Goal: Task Accomplishment & Management: Use online tool/utility

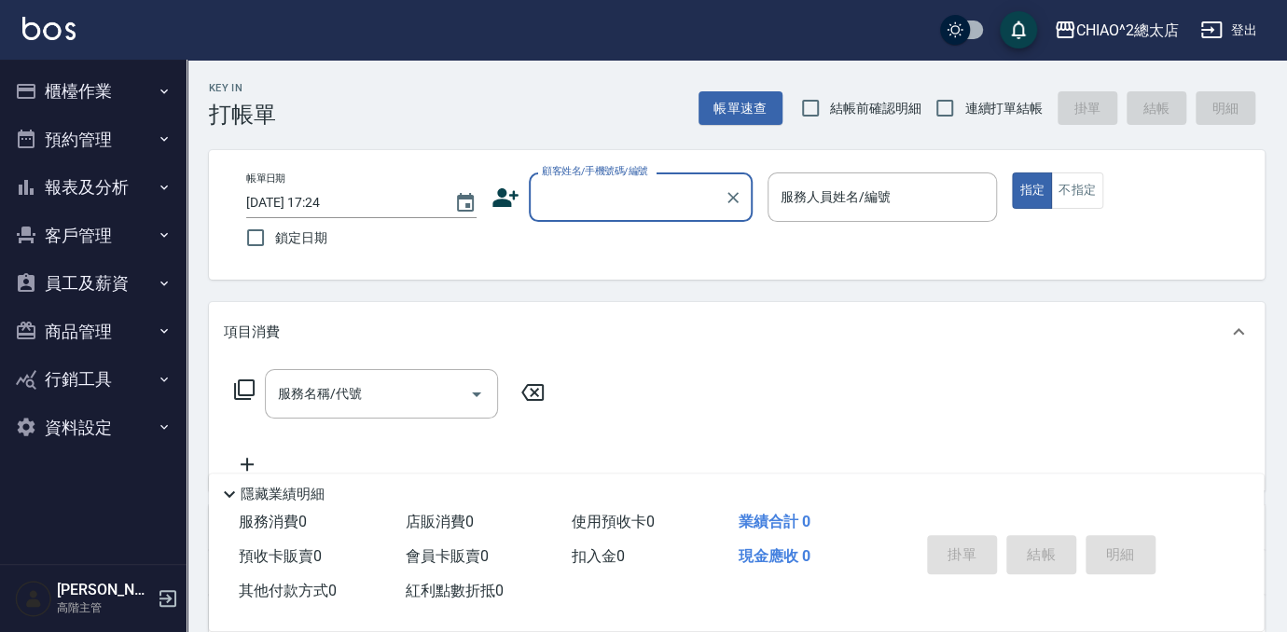
click at [552, 200] on input "顧客姓名/手機號碼/編號" at bounding box center [626, 197] width 179 height 33
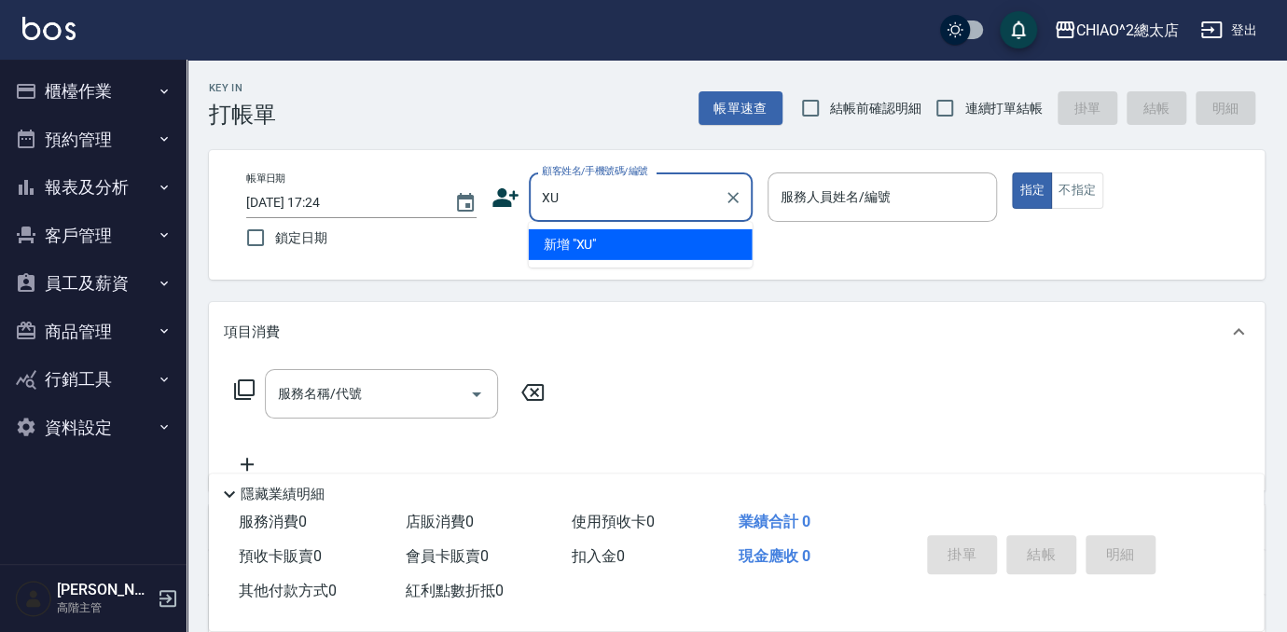
type input "X"
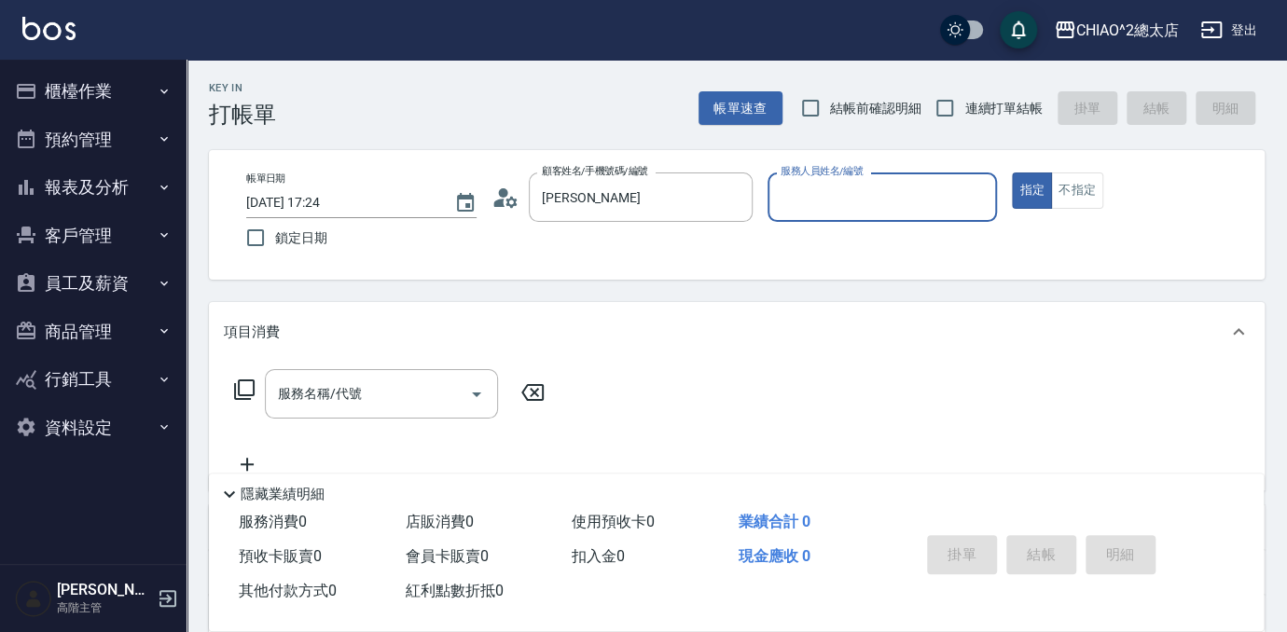
type input "新客人 姓名未設定/[PERSON_NAME]/null"
click at [907, 183] on input "服務人員姓名/編號" at bounding box center [883, 197] width 214 height 33
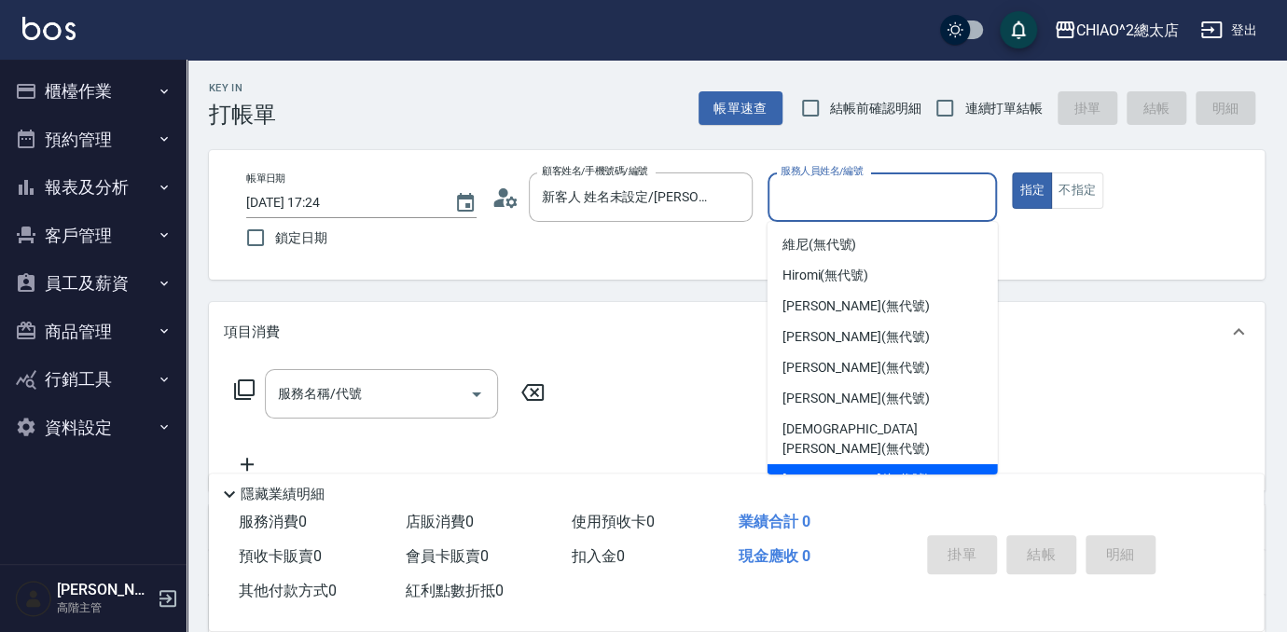
click at [889, 464] on div "[PERSON_NAME] (無代號)" at bounding box center [882, 479] width 230 height 31
type input "[PERSON_NAME](無代號)"
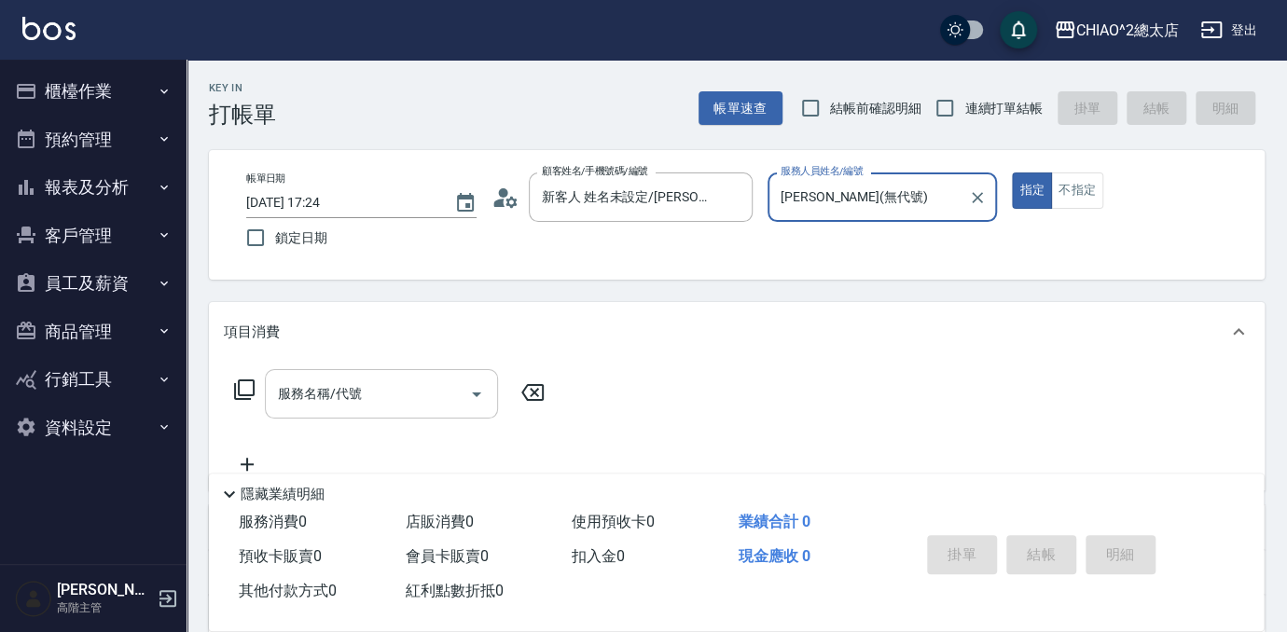
click at [390, 397] on input "服務名稱/代號" at bounding box center [367, 394] width 188 height 33
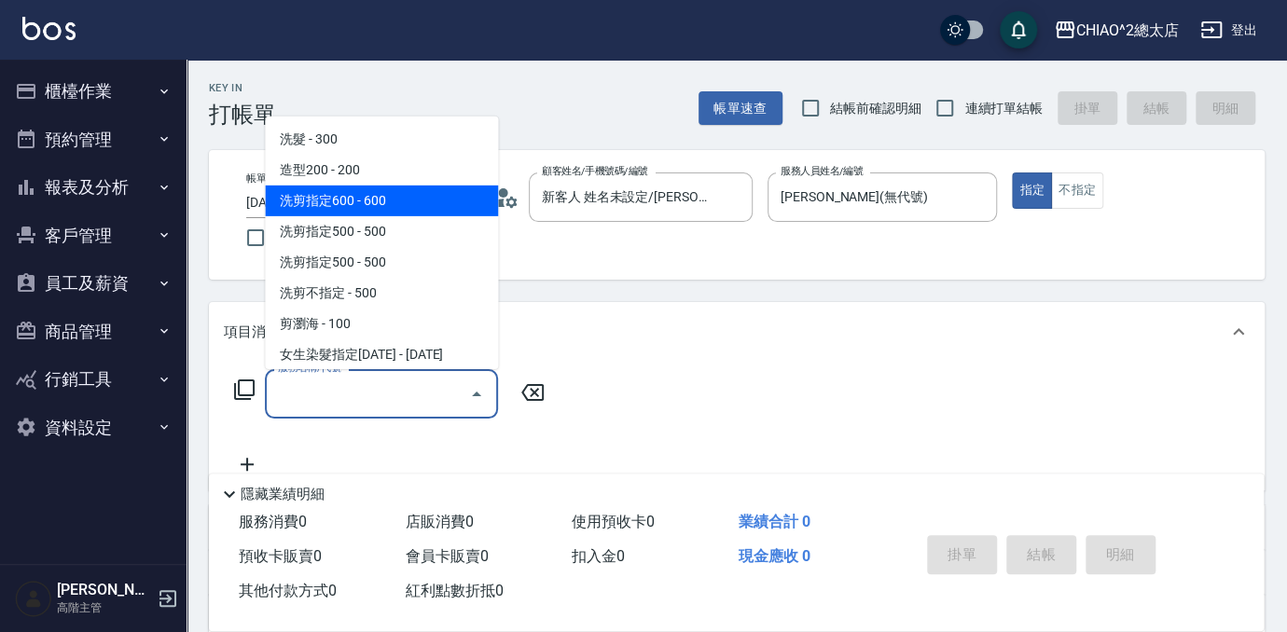
click at [436, 206] on span "洗剪指定600 - 600" at bounding box center [381, 201] width 233 height 31
type input "洗剪指定600(103107)"
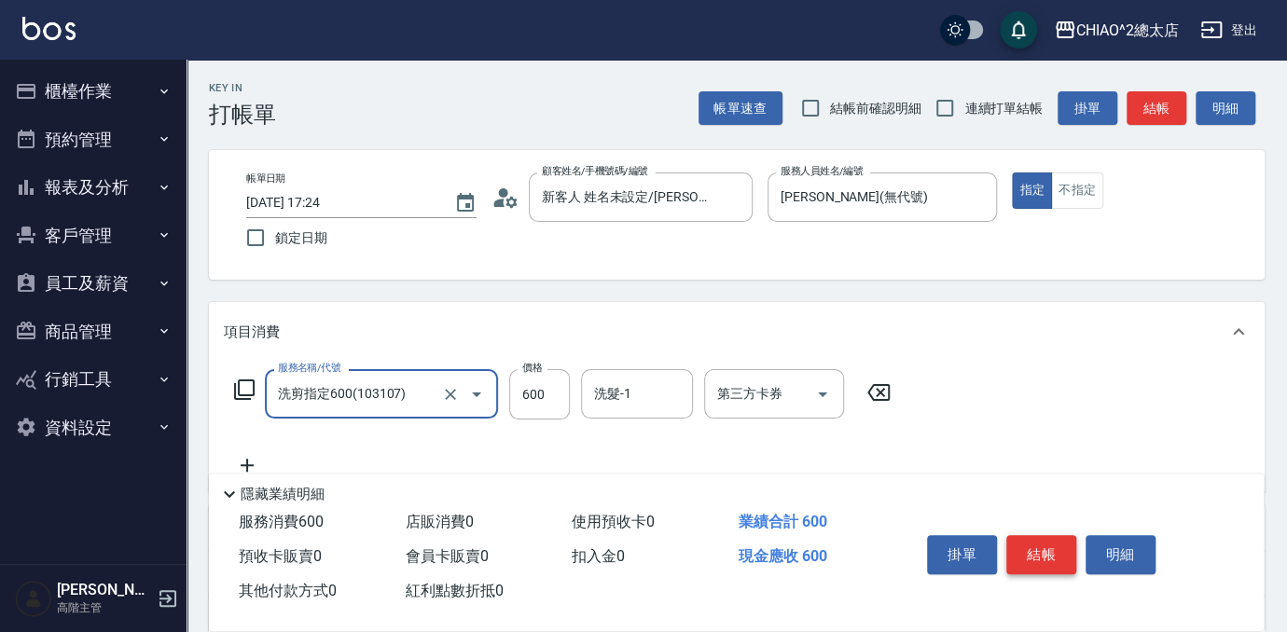
click at [1042, 543] on button "結帳" at bounding box center [1041, 554] width 70 height 39
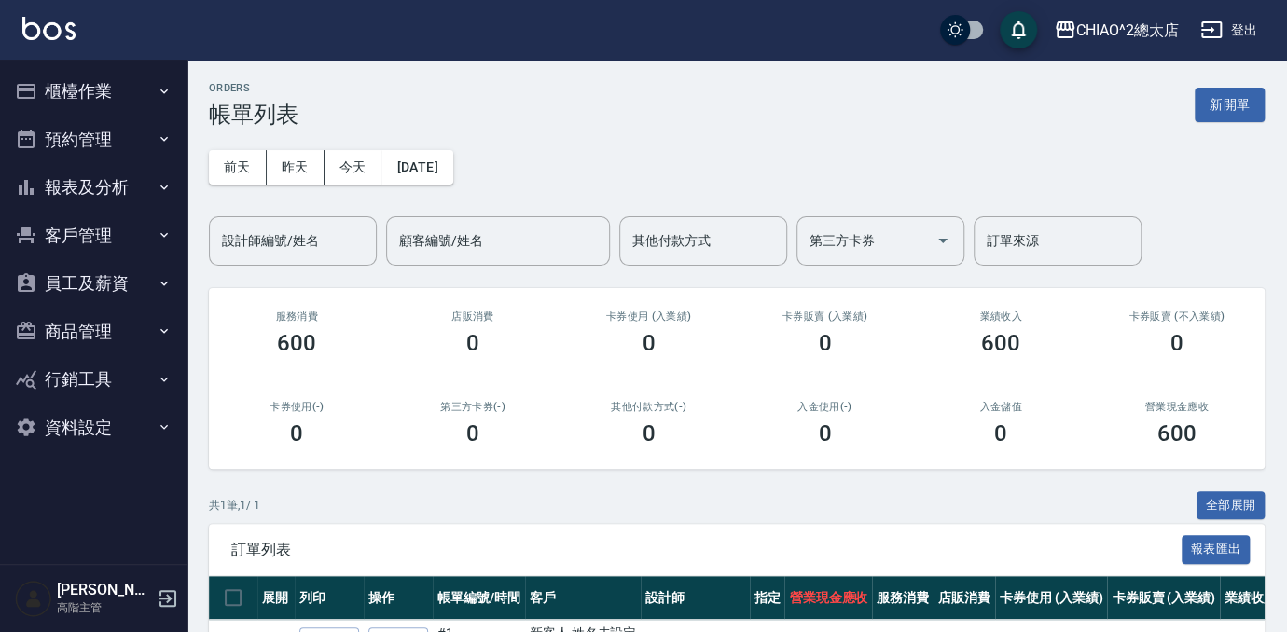
drag, startPoint x: 1220, startPoint y: 110, endPoint x: 1126, endPoint y: 177, distance: 115.6
click at [1220, 110] on button "新開單" at bounding box center [1229, 105] width 70 height 34
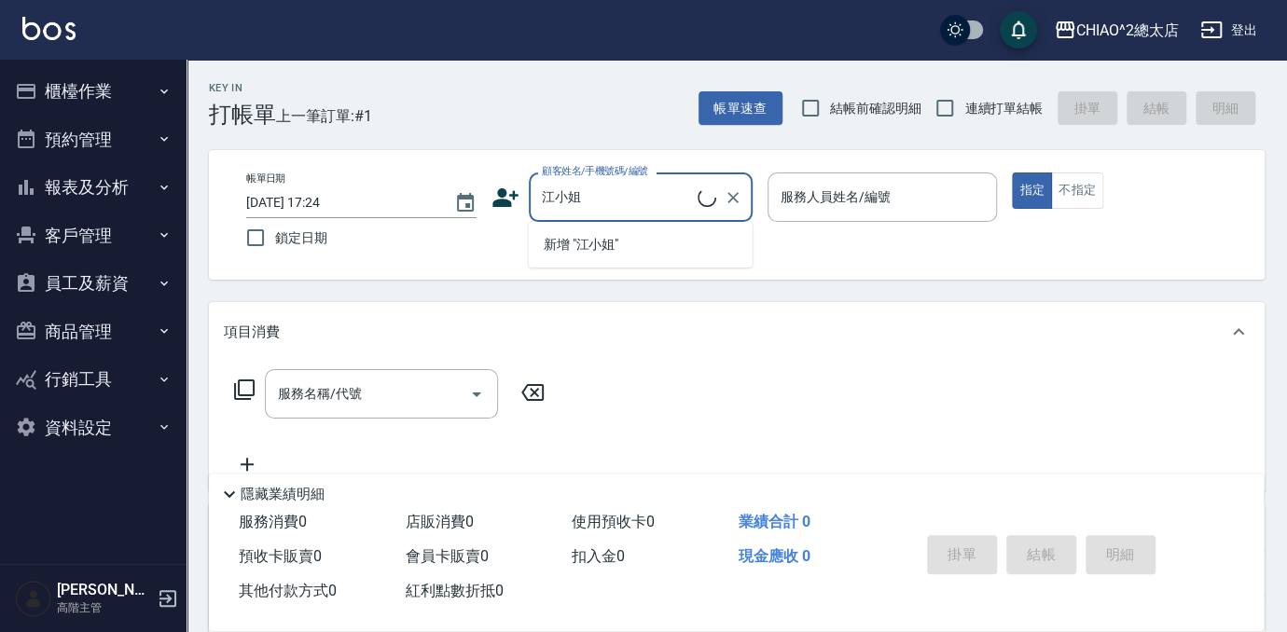
type input "新客人 姓名未設定/江小姐/null"
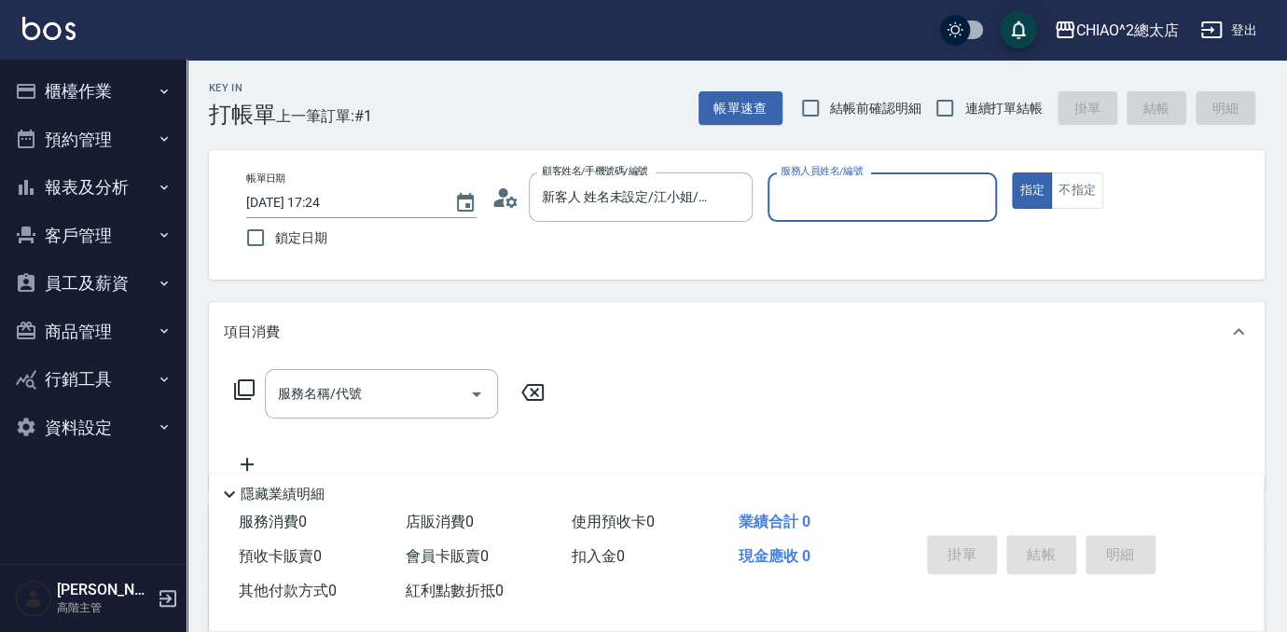
click at [863, 195] on input "服務人員姓名/編號" at bounding box center [883, 197] width 214 height 33
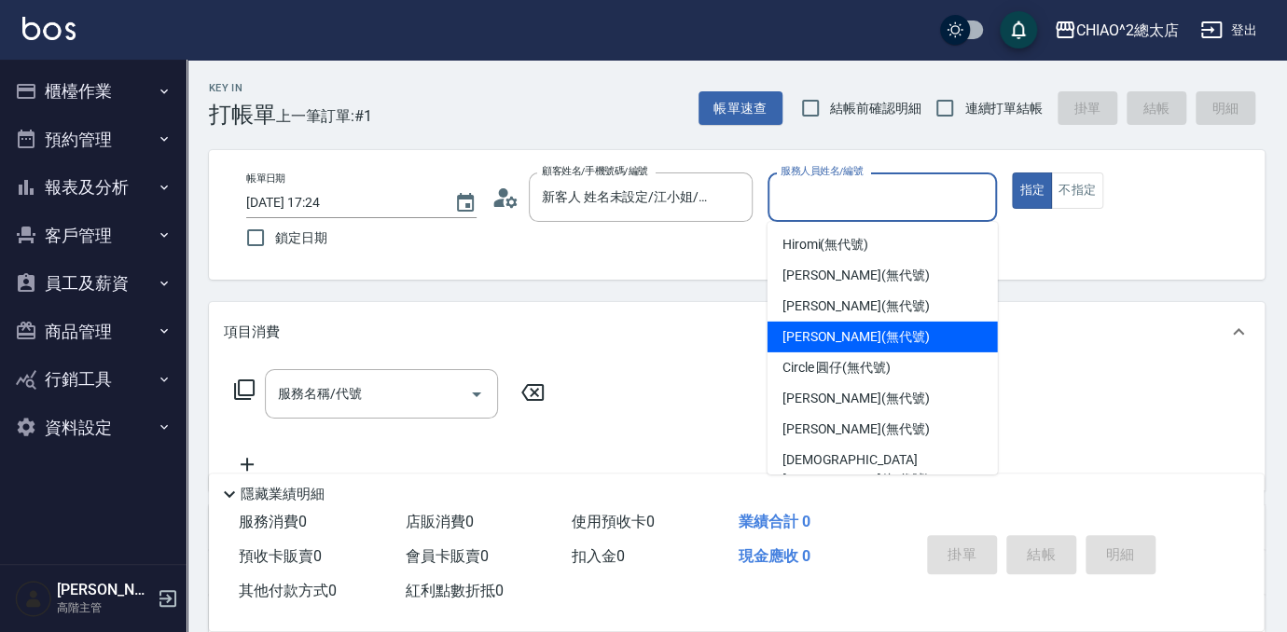
click at [895, 343] on div "[PERSON_NAME] (無代號)" at bounding box center [882, 337] width 230 height 31
type input "[PERSON_NAME](無代號)"
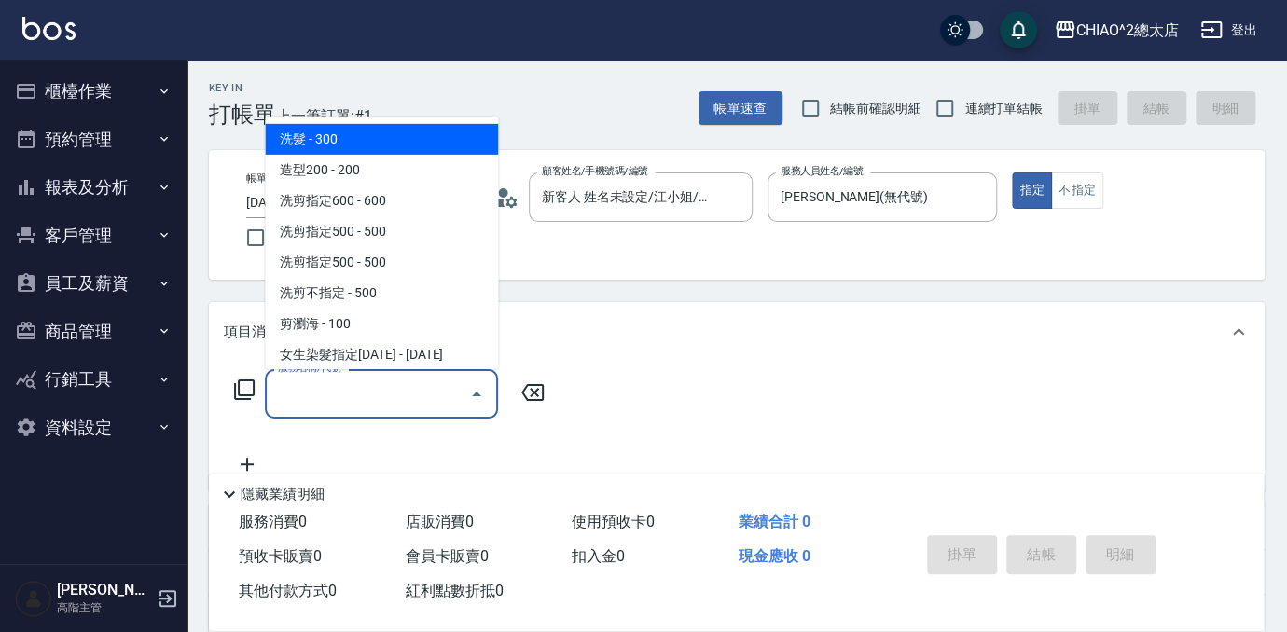
click at [361, 404] on input "服務名稱/代號" at bounding box center [367, 394] width 188 height 33
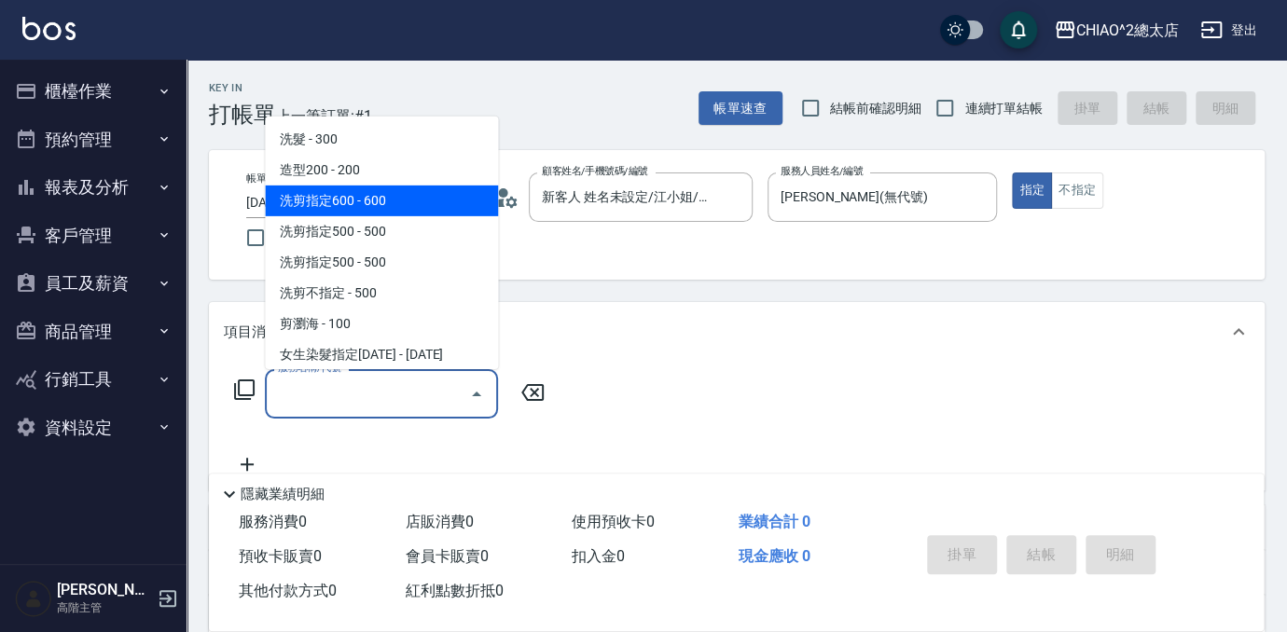
click at [437, 195] on span "洗剪指定600 - 600" at bounding box center [381, 201] width 233 height 31
type input "洗剪指定600(103107)"
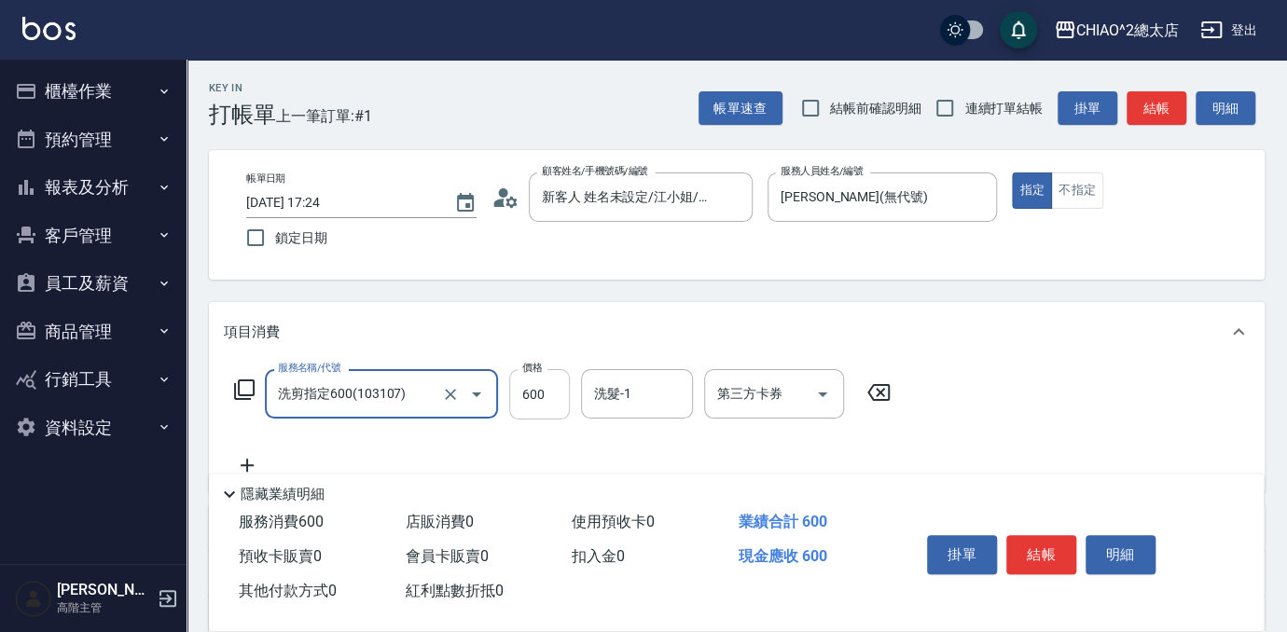
click at [545, 386] on input "600" at bounding box center [539, 394] width 61 height 50
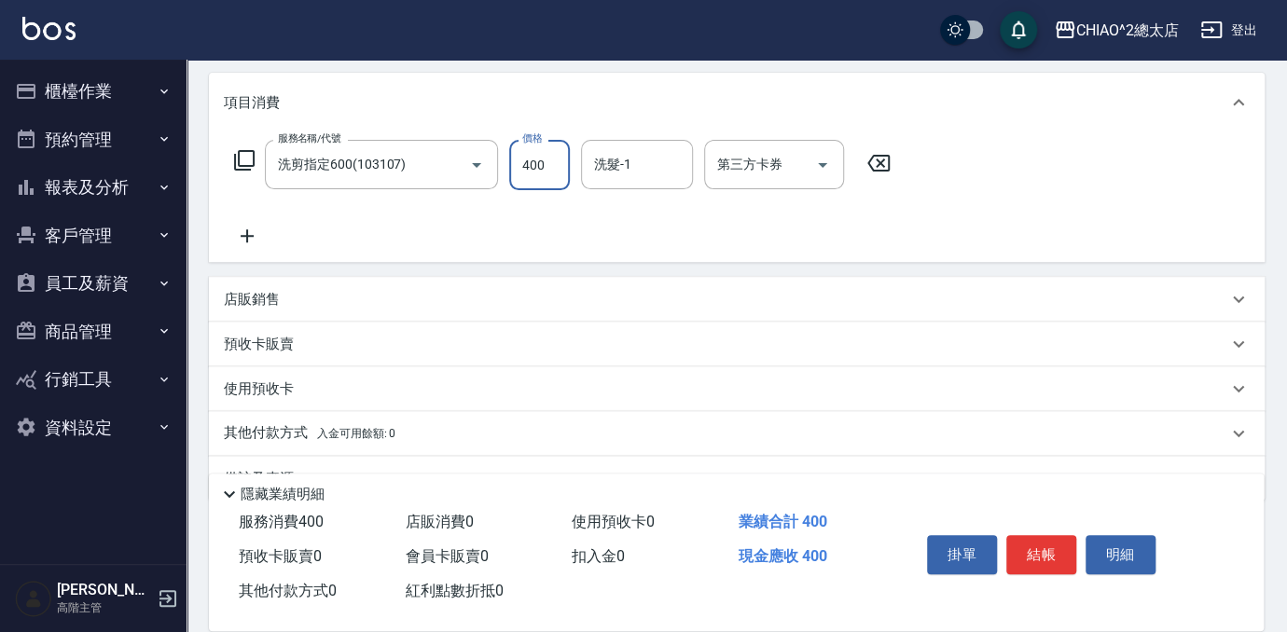
scroll to position [274, 0]
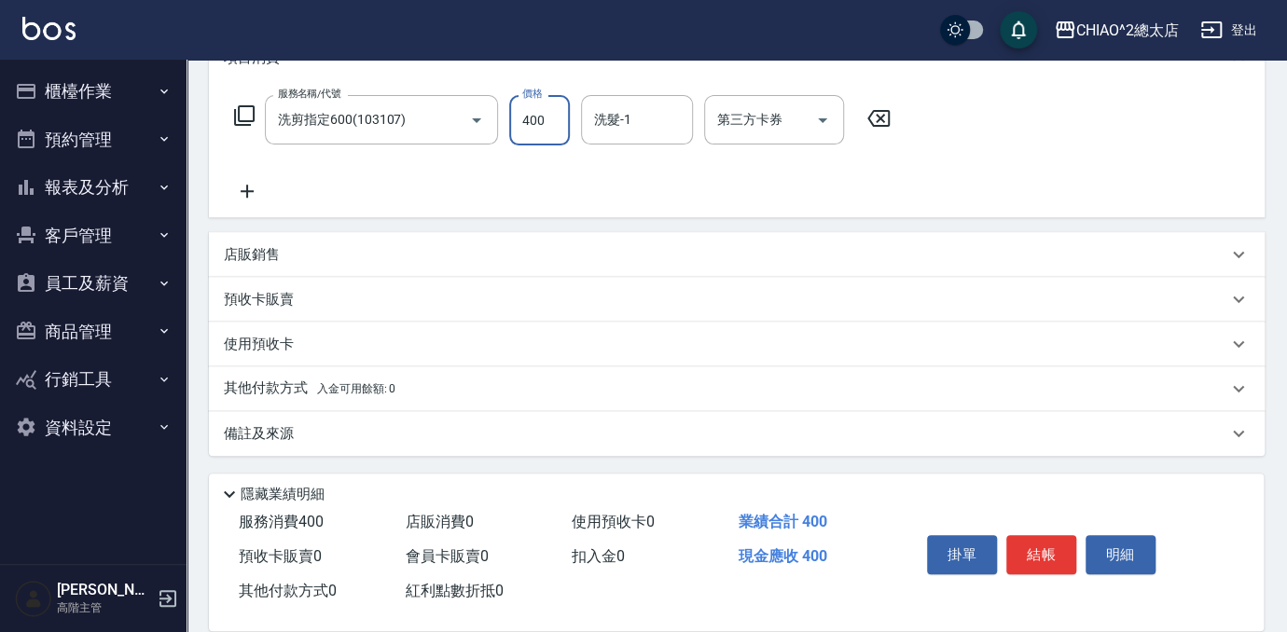
type input "400"
click at [246, 192] on icon at bounding box center [247, 191] width 13 height 13
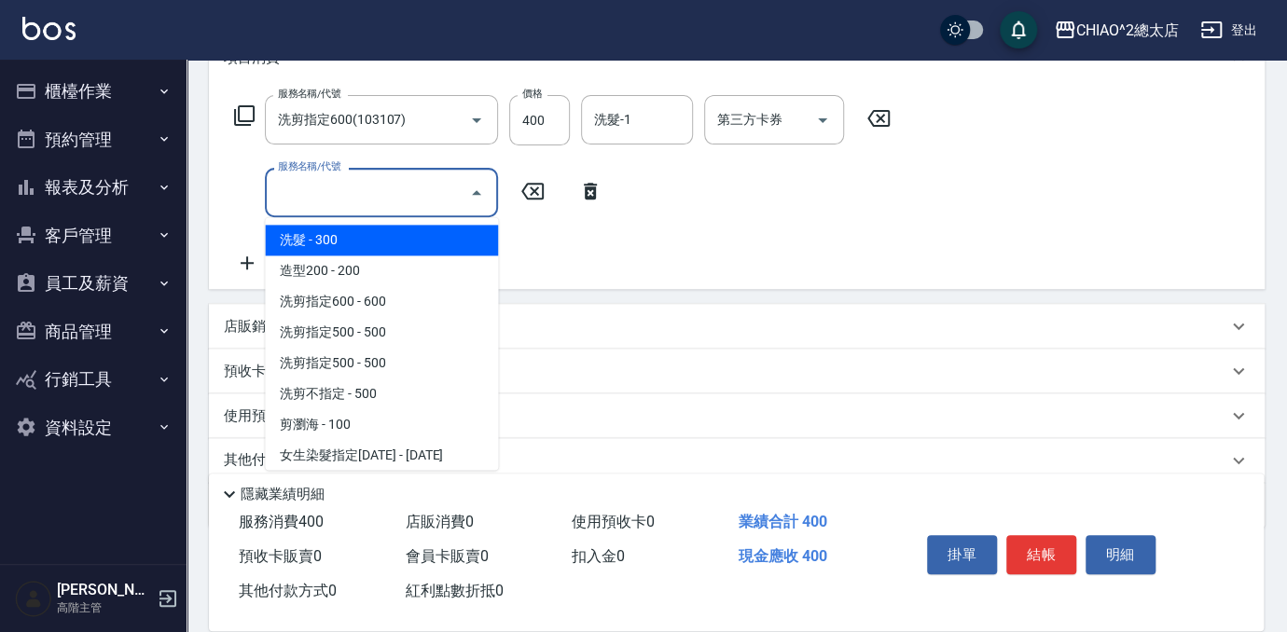
click at [361, 202] on input "服務名稱/代號" at bounding box center [367, 192] width 188 height 33
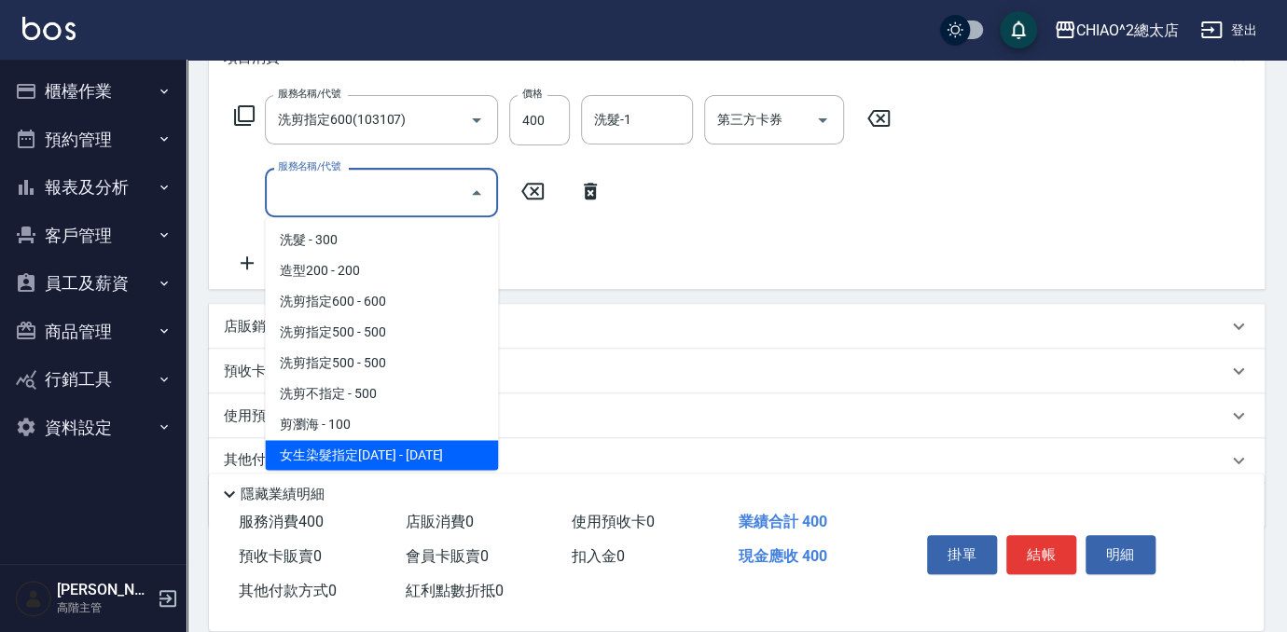
click at [427, 444] on span "女生染髮指定[DATE] - [DATE]" at bounding box center [381, 455] width 233 height 31
type input "女生染髮指定2000(103113)"
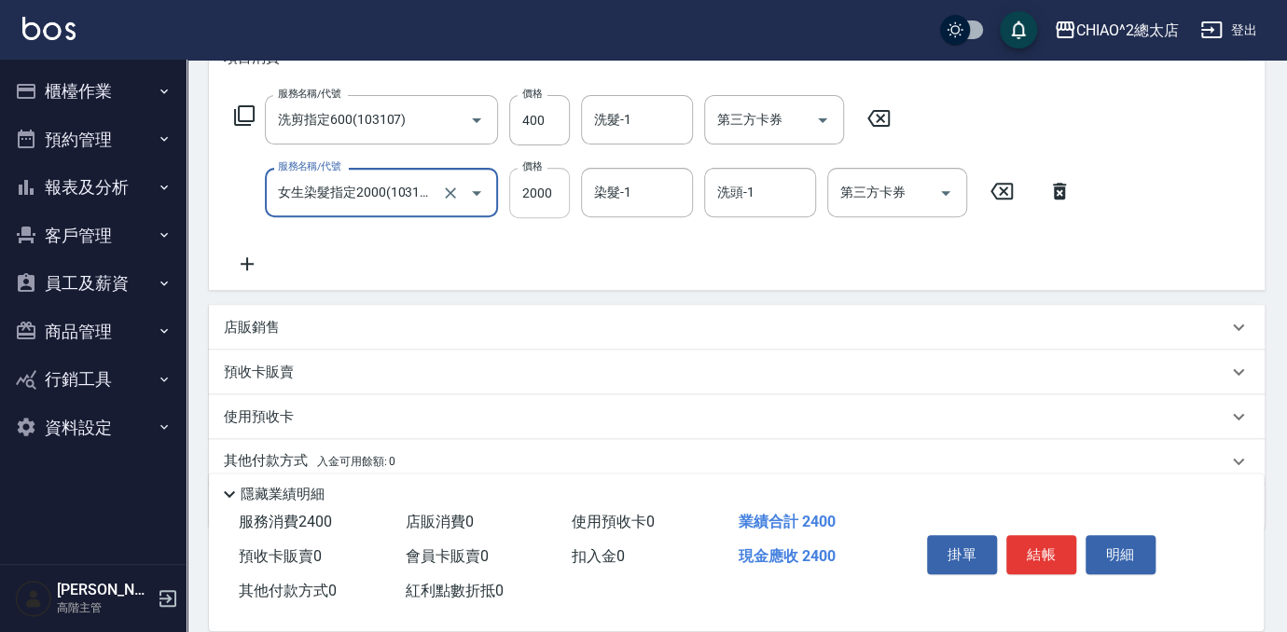
click at [554, 190] on input "2000" at bounding box center [539, 193] width 61 height 50
type input "3200"
click at [1052, 551] on button "結帳" at bounding box center [1041, 554] width 70 height 39
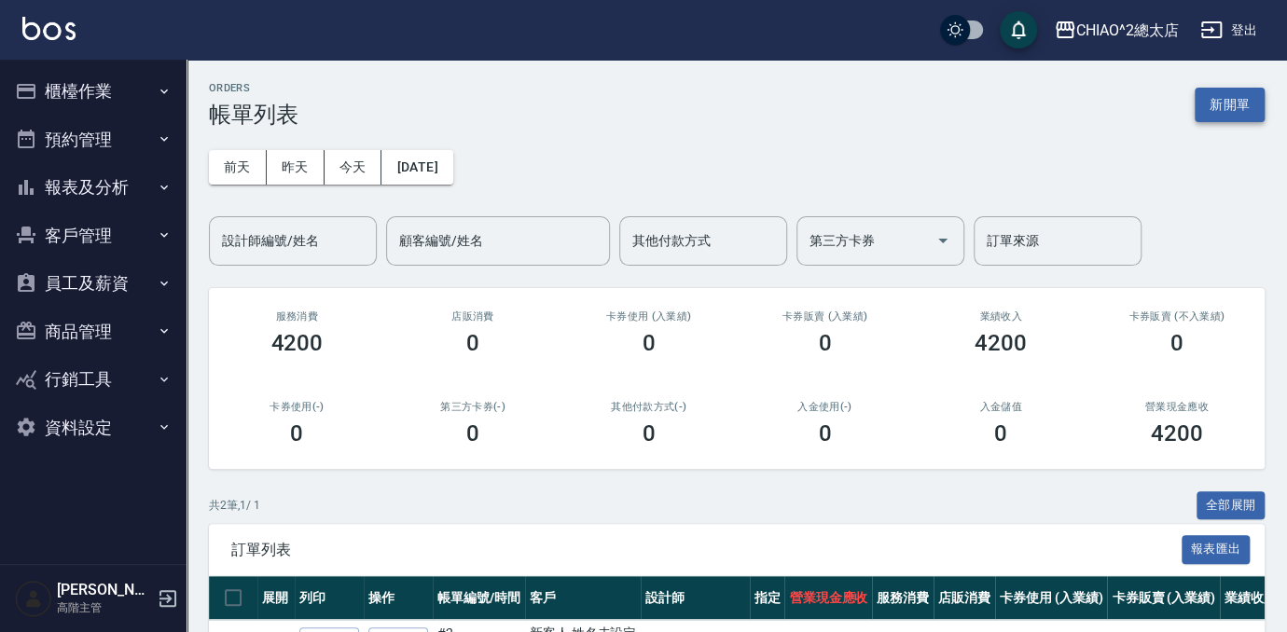
click at [1235, 106] on button "新開單" at bounding box center [1229, 105] width 70 height 34
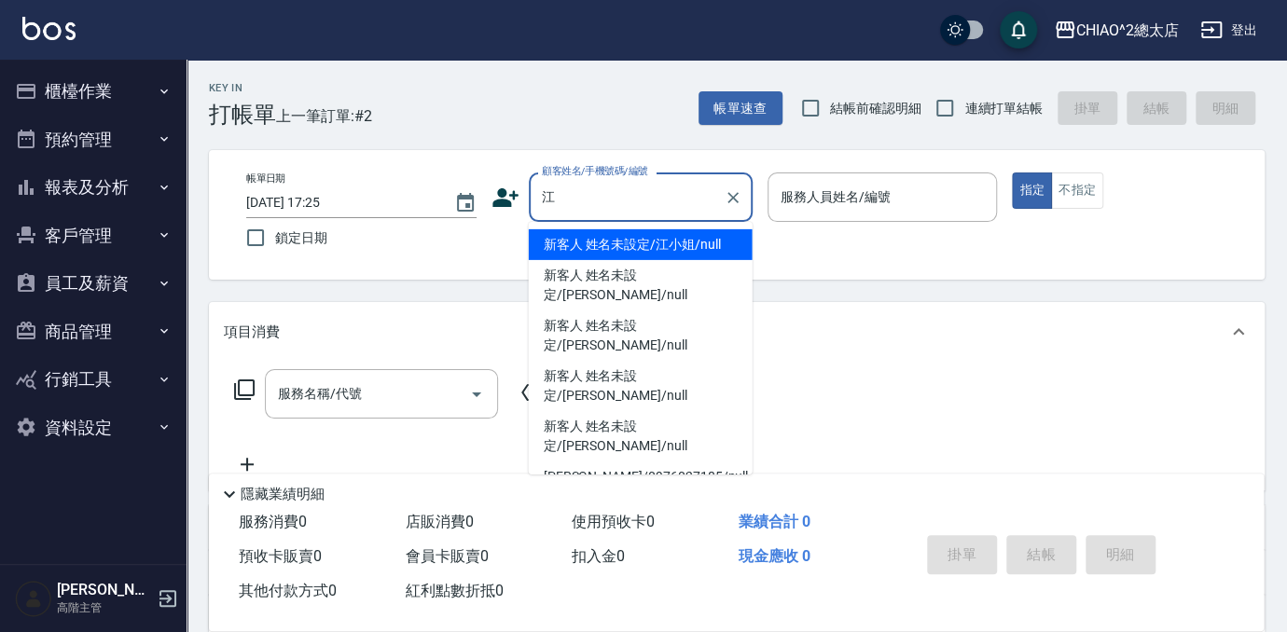
click at [691, 244] on li "新客人 姓名未設定/江小姐/null" at bounding box center [641, 244] width 224 height 31
type input "新客人 姓名未設定/江小姐/null"
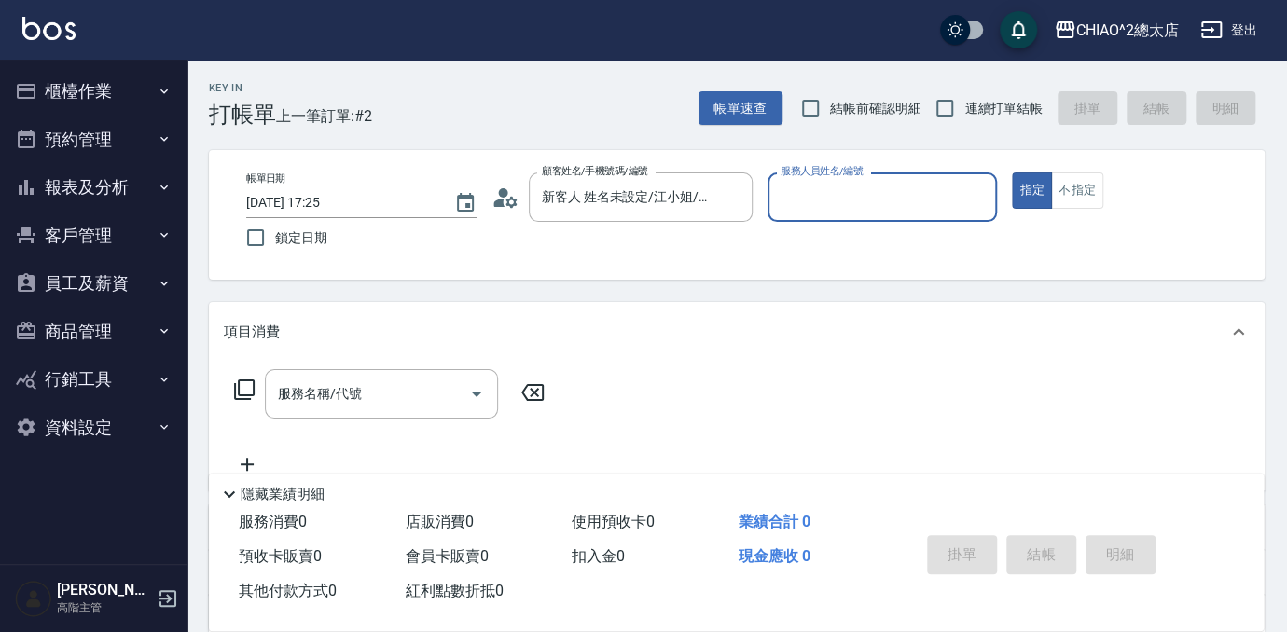
click at [851, 176] on label "服務人員姓名/編號" at bounding box center [821, 171] width 82 height 14
click at [851, 181] on input "服務人員姓名/編號" at bounding box center [883, 197] width 214 height 33
click at [857, 200] on input "服務人員姓名/編號" at bounding box center [883, 197] width 214 height 33
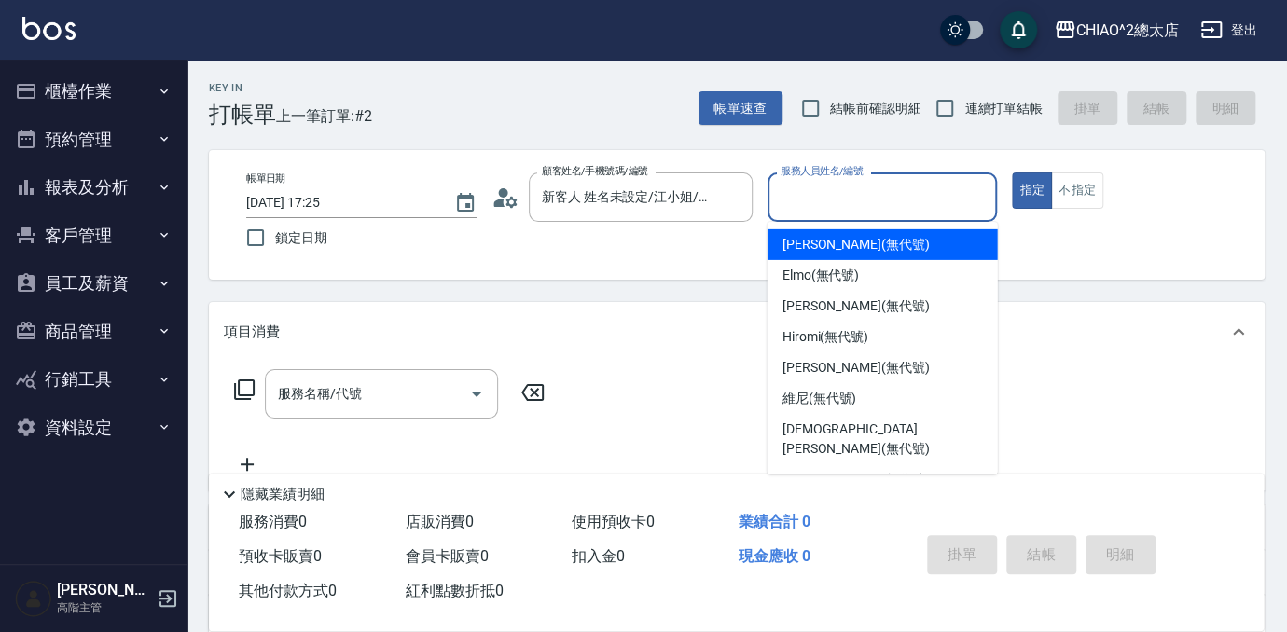
click at [880, 243] on span "[PERSON_NAME] (無代號)" at bounding box center [855, 245] width 147 height 20
type input "[PERSON_NAME](無代號)"
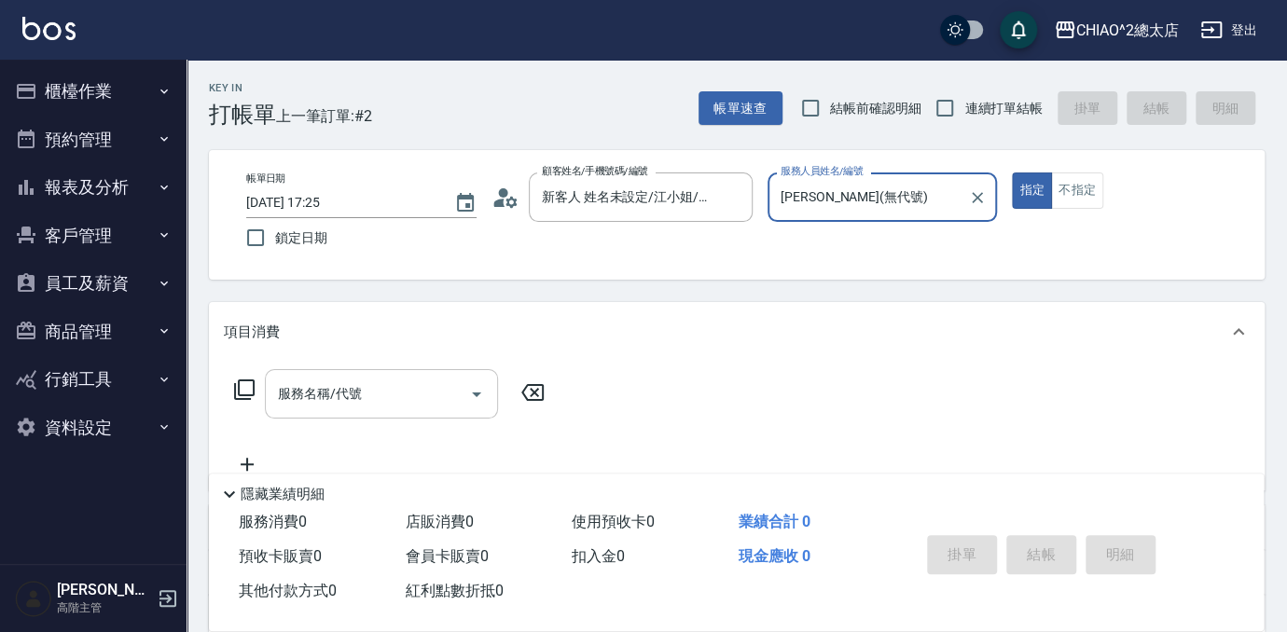
click at [364, 385] on input "服務名稱/代號" at bounding box center [367, 394] width 188 height 33
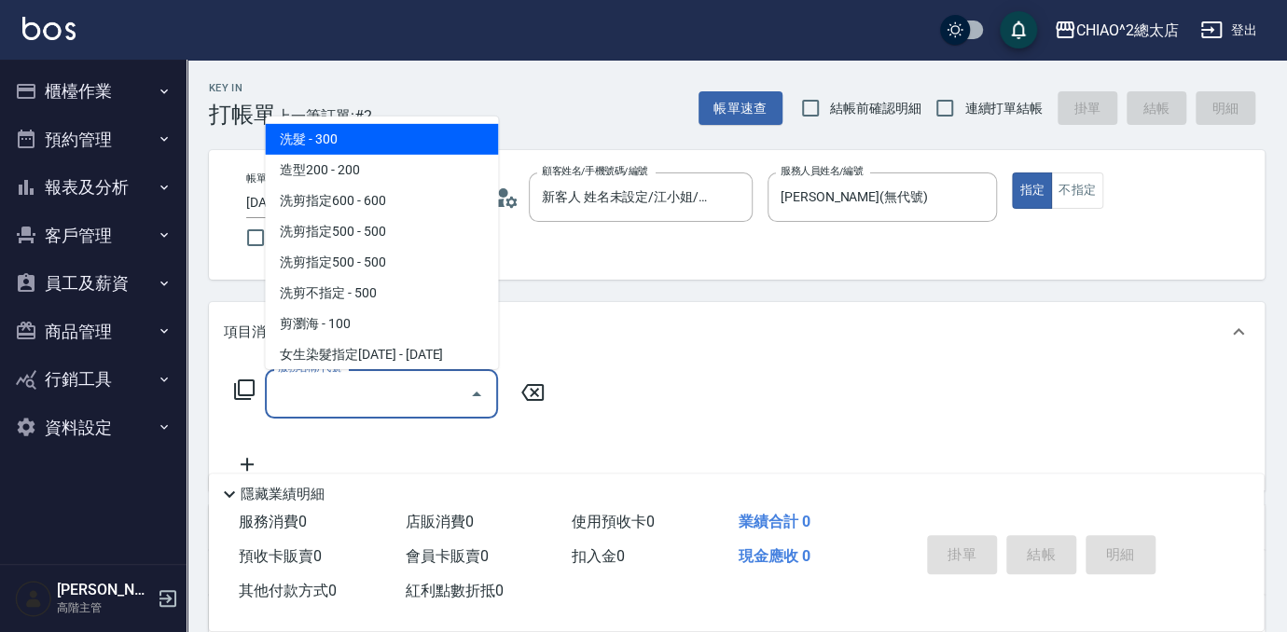
click at [441, 148] on span "洗髮 - 300" at bounding box center [381, 139] width 233 height 31
type input "洗髮(103103)"
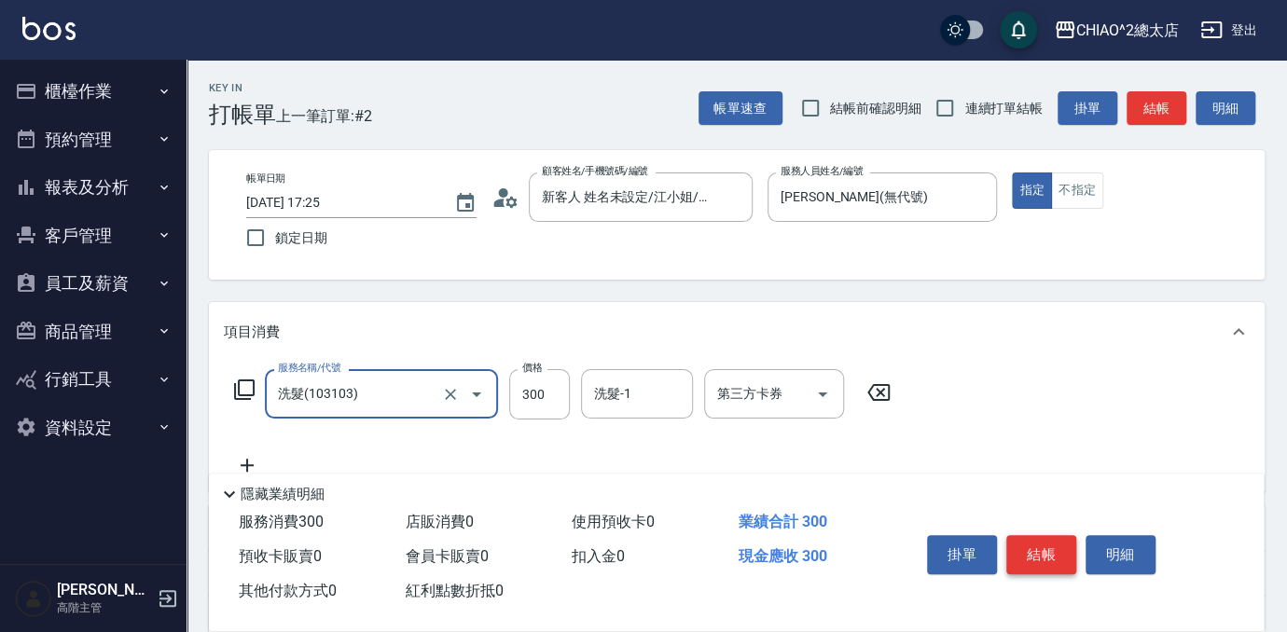
click at [1058, 559] on button "結帳" at bounding box center [1041, 554] width 70 height 39
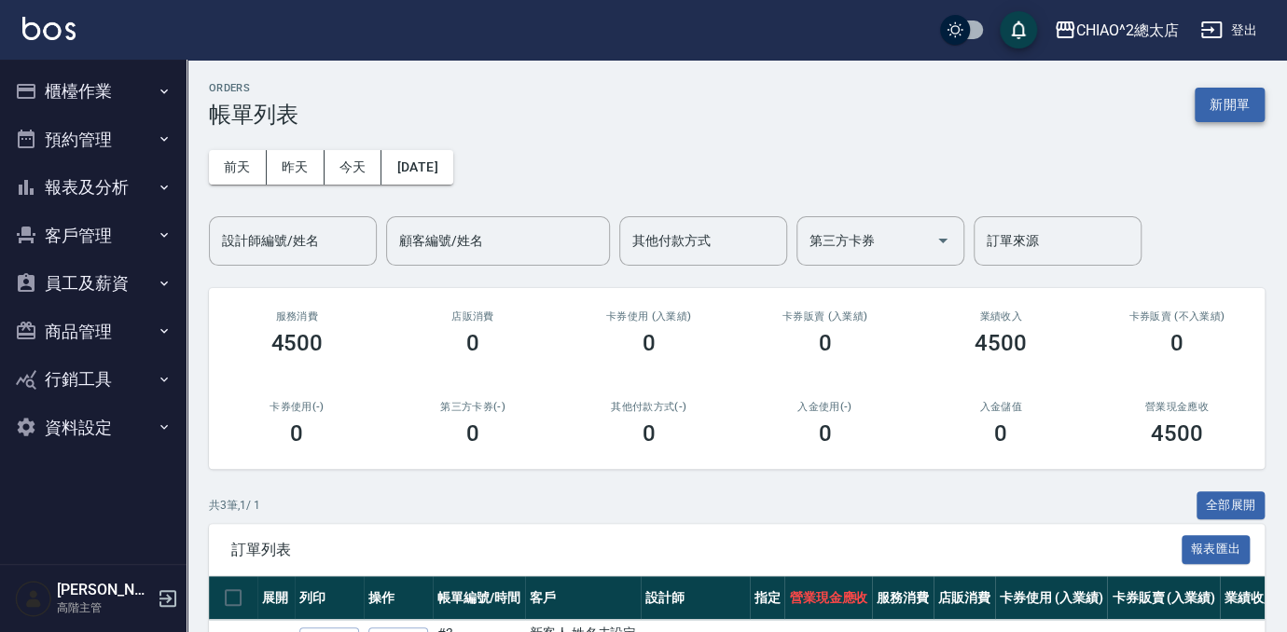
click at [1235, 100] on button "新開單" at bounding box center [1229, 105] width 70 height 34
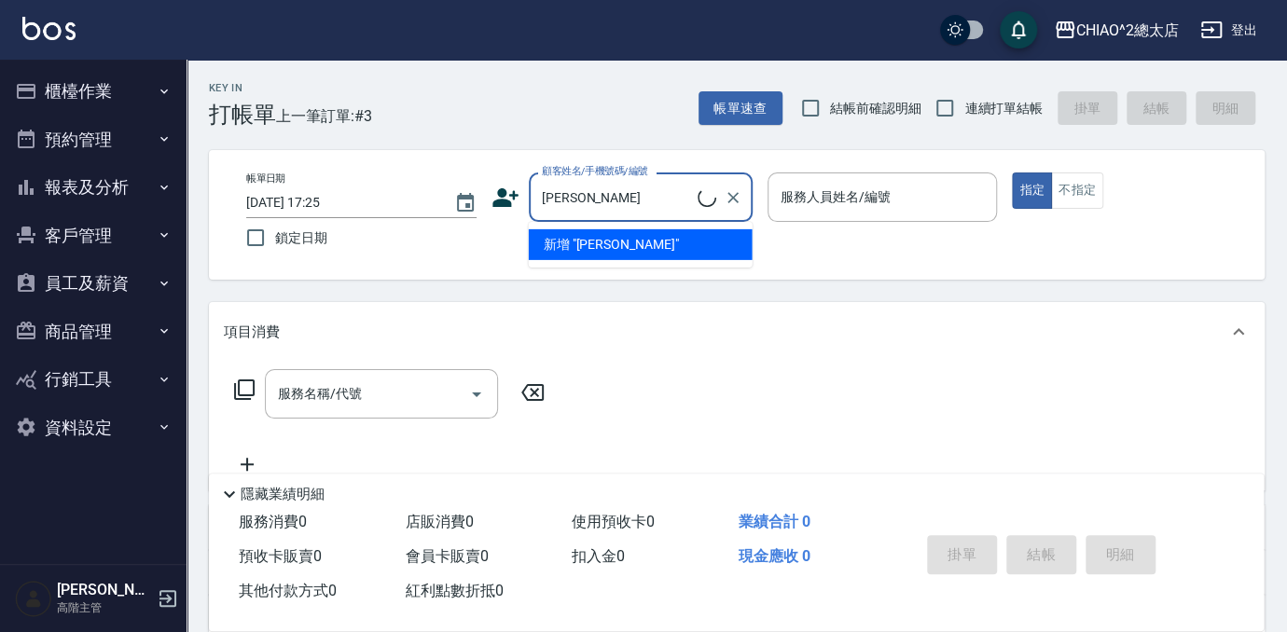
type input "新客人 姓名未設定/[PERSON_NAME]/null"
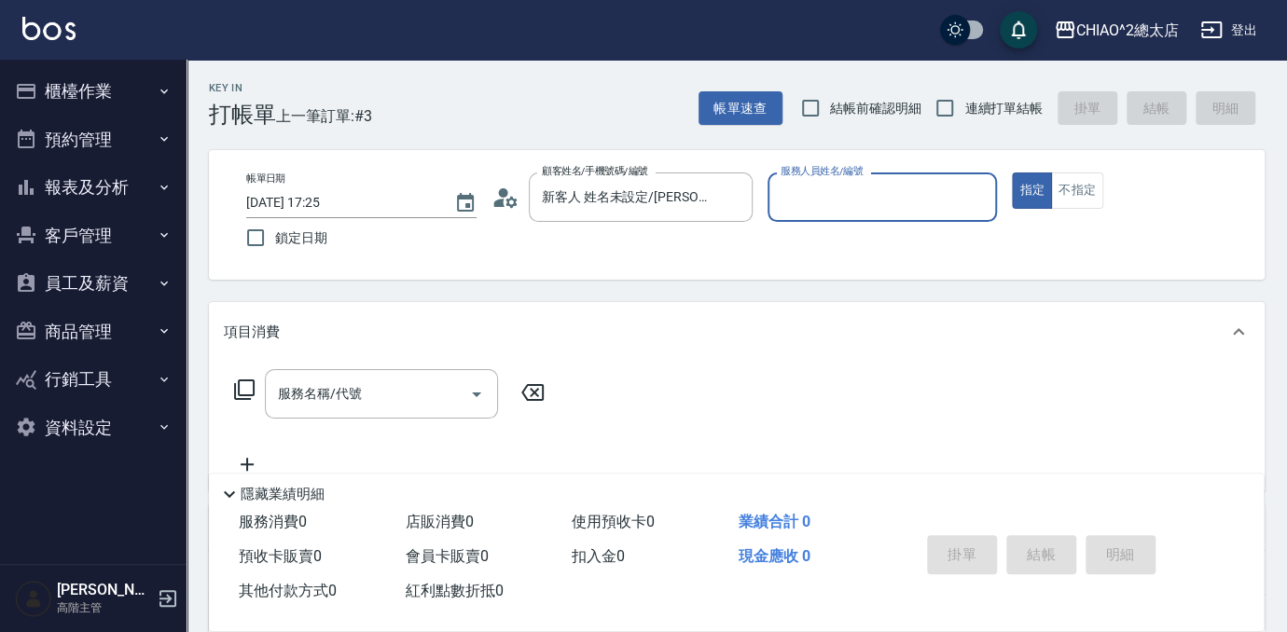
click at [864, 203] on input "服務人員姓名/編號" at bounding box center [883, 197] width 214 height 33
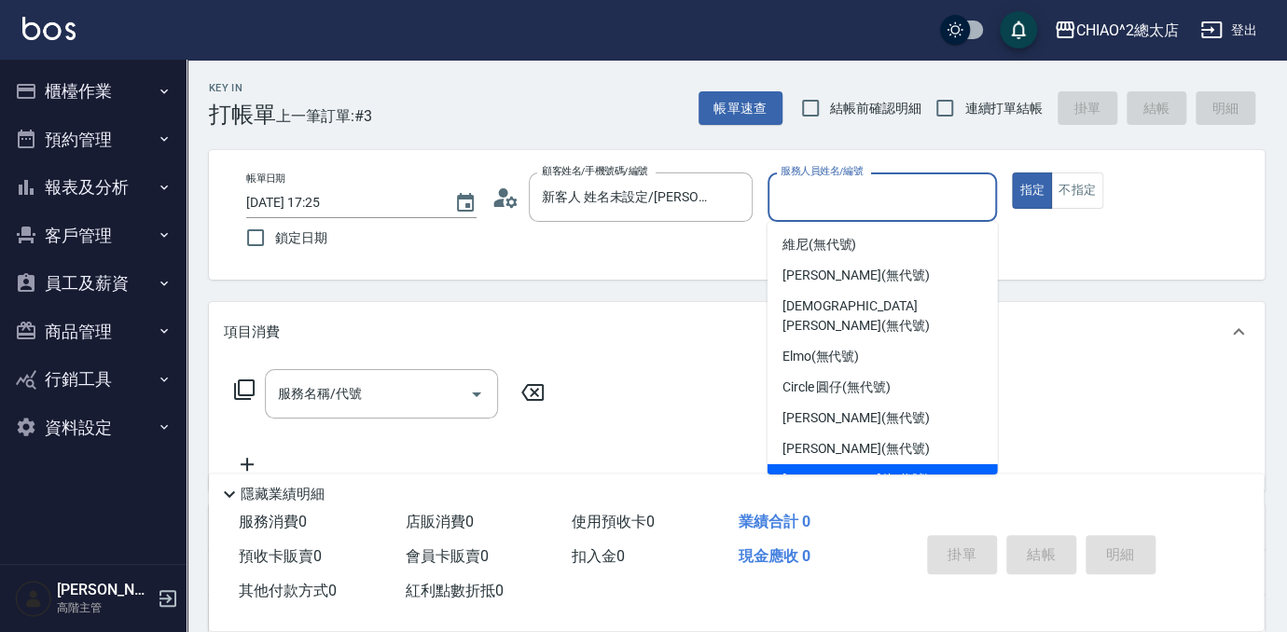
click at [929, 464] on div "[PERSON_NAME] (無代號)" at bounding box center [882, 479] width 230 height 31
type input "[PERSON_NAME](無代號)"
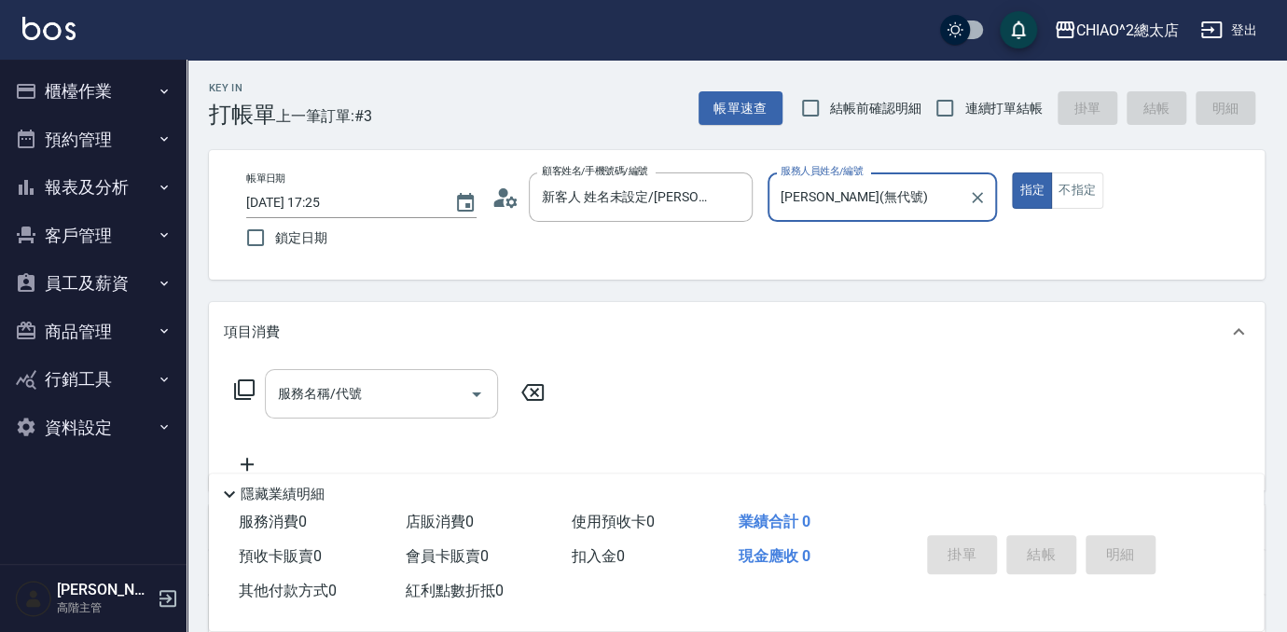
click at [320, 391] on div "服務名稱/代號 服務名稱/代號" at bounding box center [381, 393] width 233 height 49
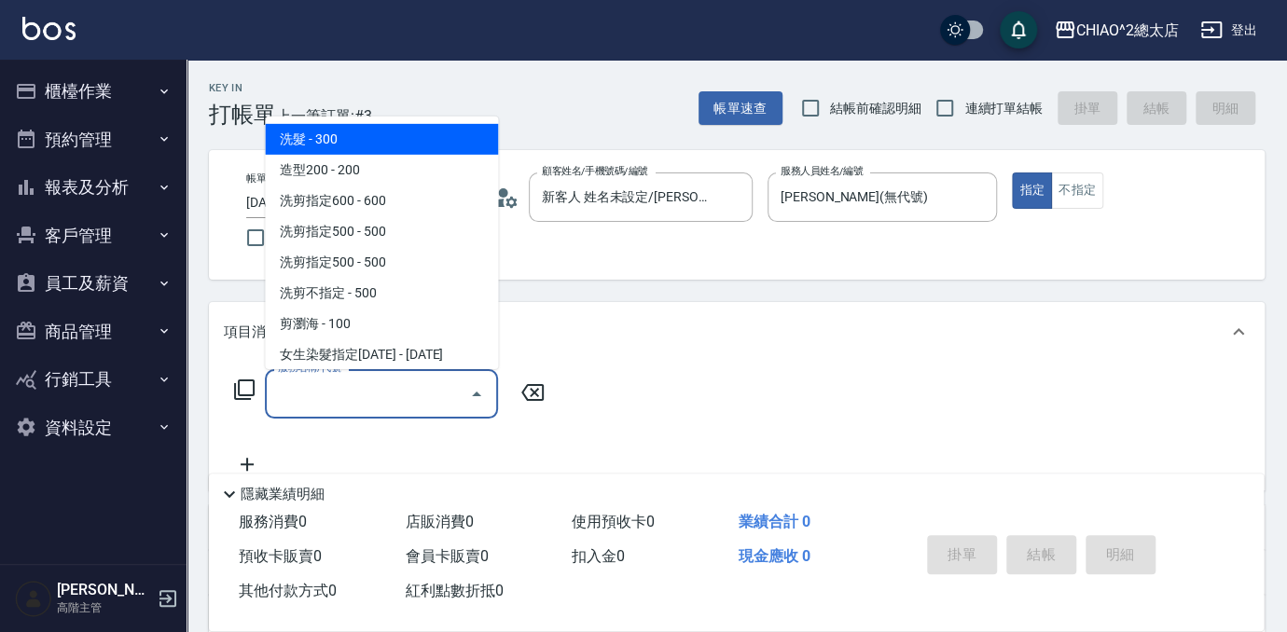
drag, startPoint x: 390, startPoint y: 137, endPoint x: 861, endPoint y: 424, distance: 551.5
click at [395, 137] on span "洗髮 - 300" at bounding box center [381, 139] width 233 height 31
type input "洗髮(103103)"
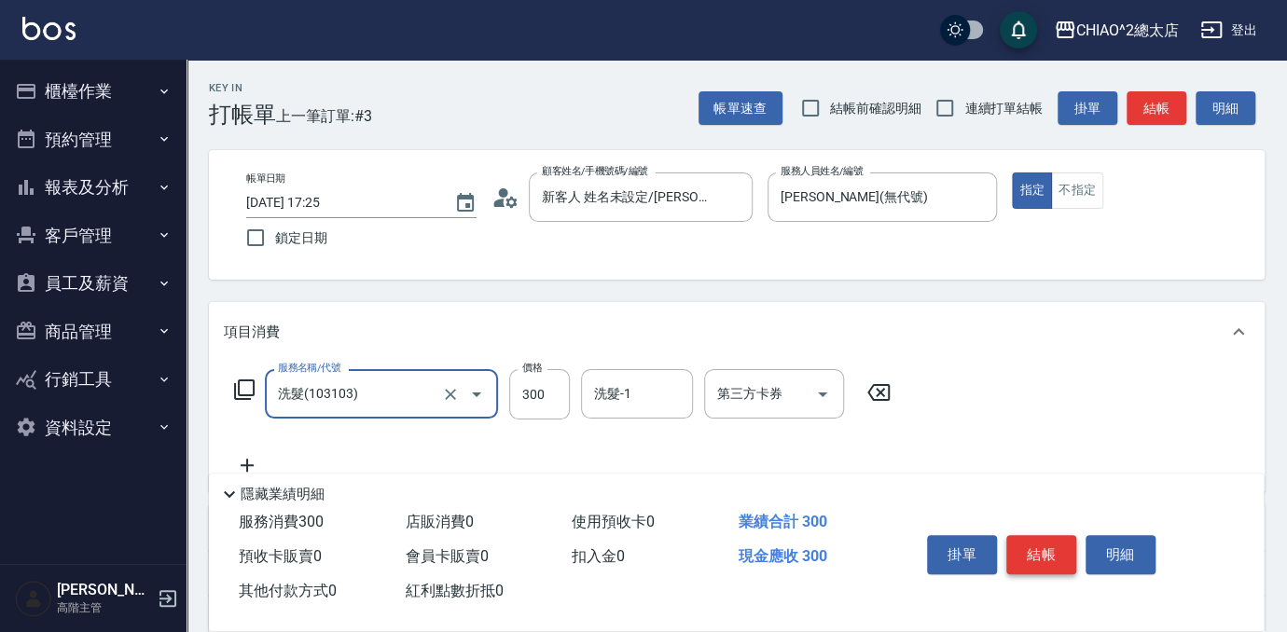
click at [1046, 535] on button "結帳" at bounding box center [1041, 554] width 70 height 39
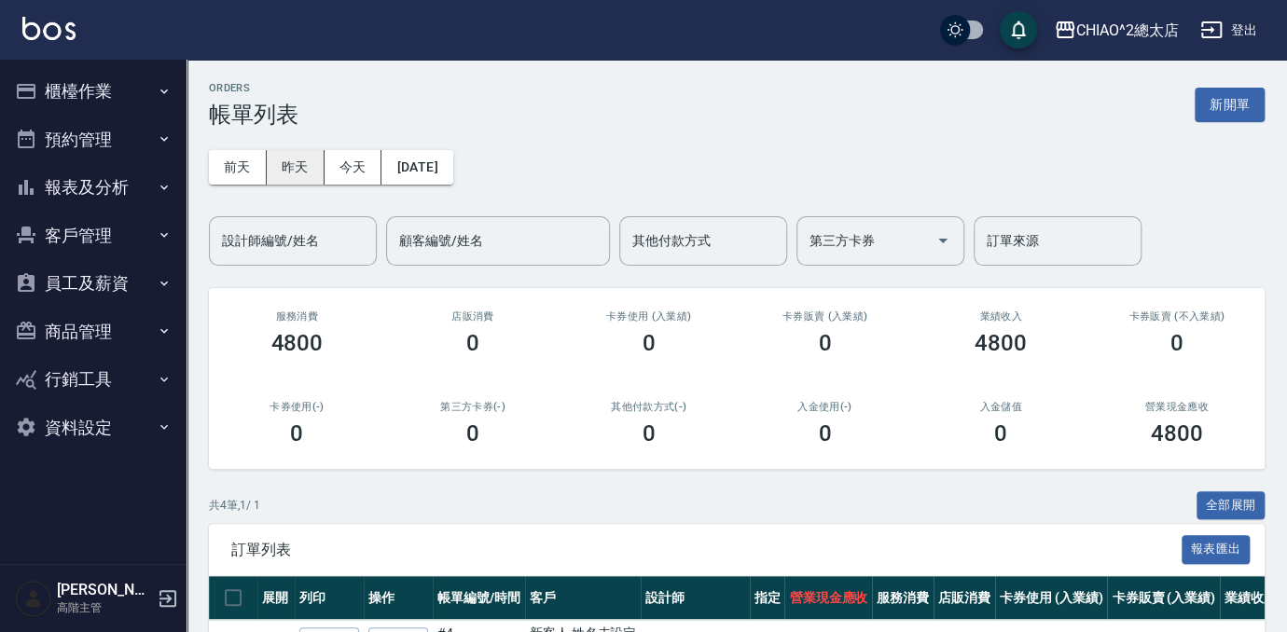
click at [286, 162] on button "昨天" at bounding box center [296, 167] width 58 height 34
click at [360, 158] on button "今天" at bounding box center [353, 167] width 58 height 34
click at [136, 178] on button "報表及分析" at bounding box center [93, 187] width 172 height 48
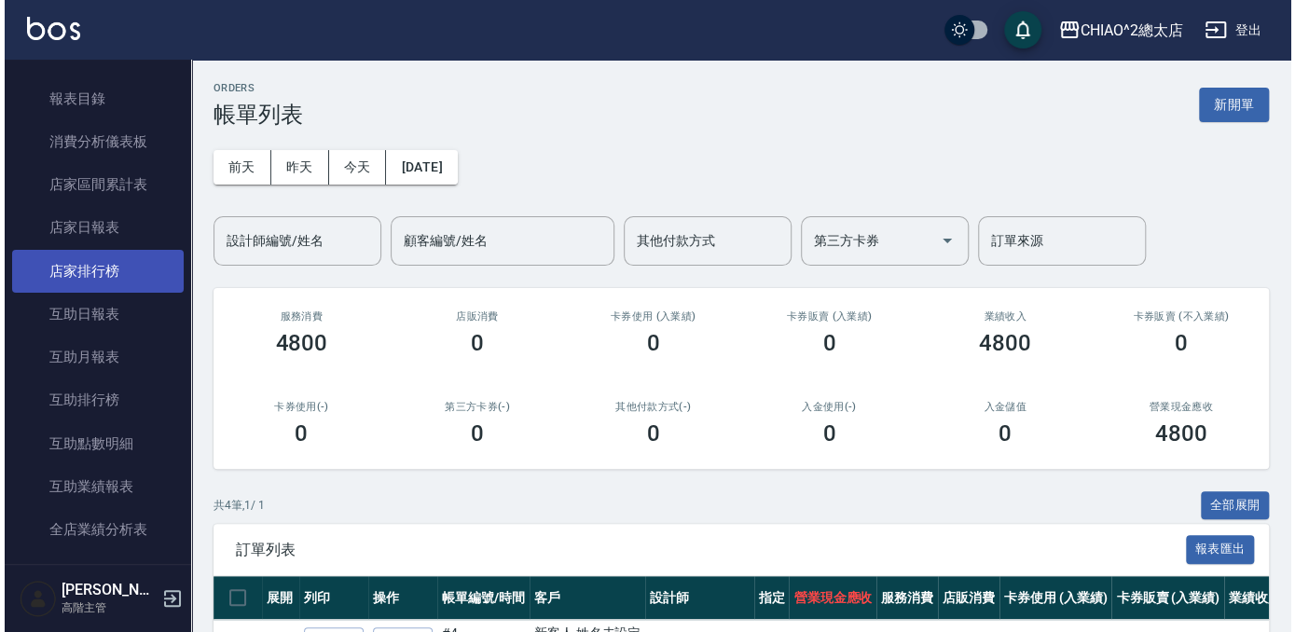
scroll to position [423, 0]
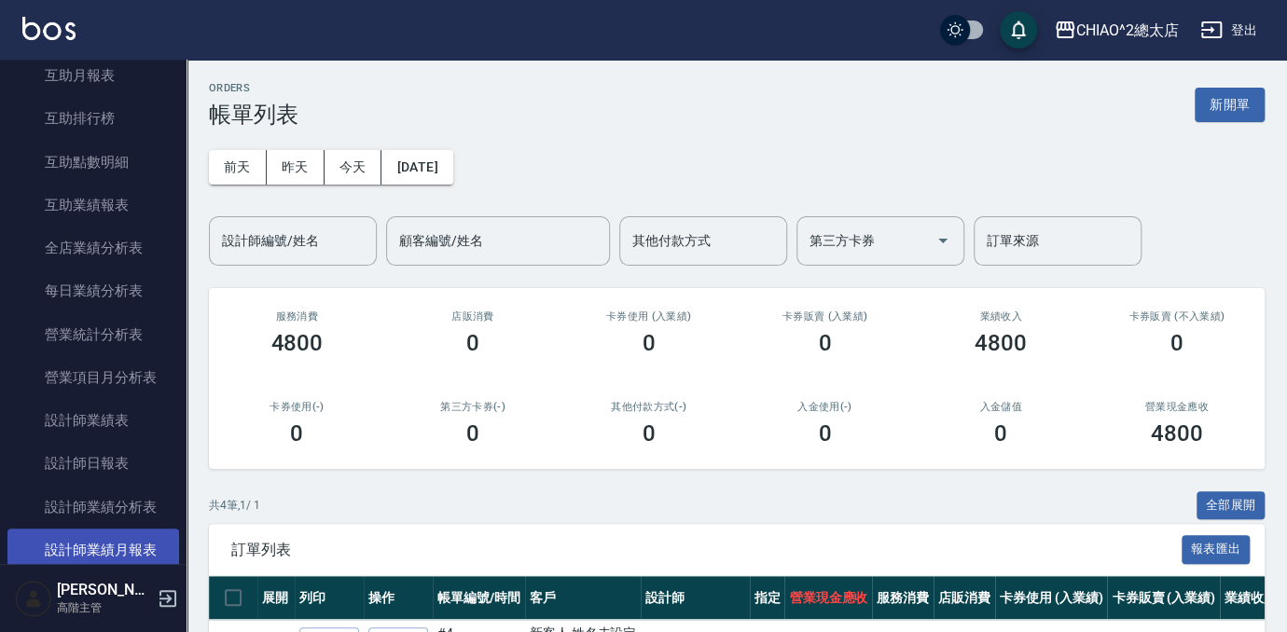
click at [144, 542] on link "設計師業績月報表" at bounding box center [93, 550] width 172 height 43
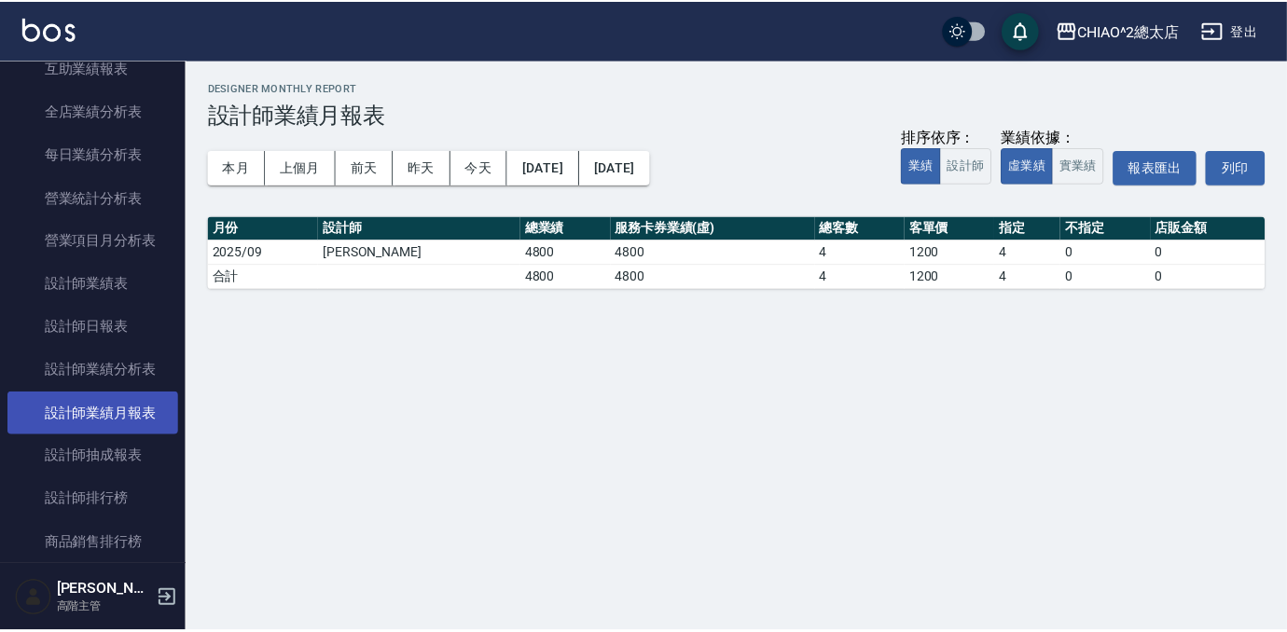
scroll to position [593, 0]
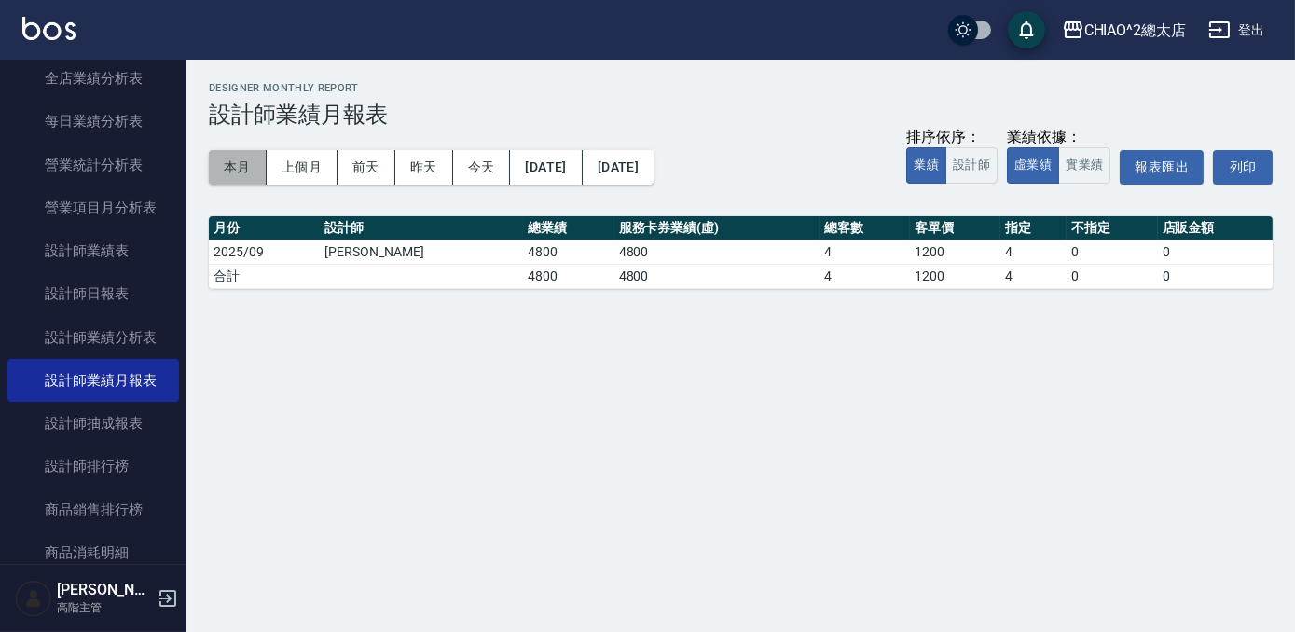
click at [233, 175] on button "本月" at bounding box center [238, 167] width 58 height 34
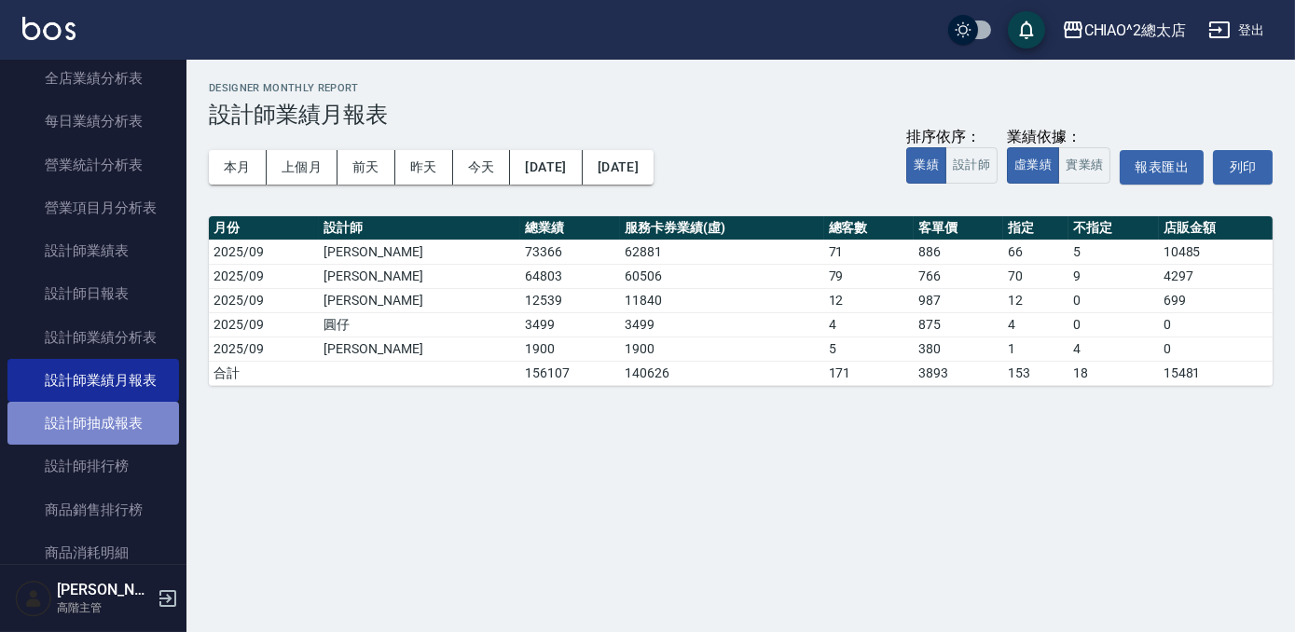
click at [109, 429] on link "設計師抽成報表" at bounding box center [93, 423] width 172 height 43
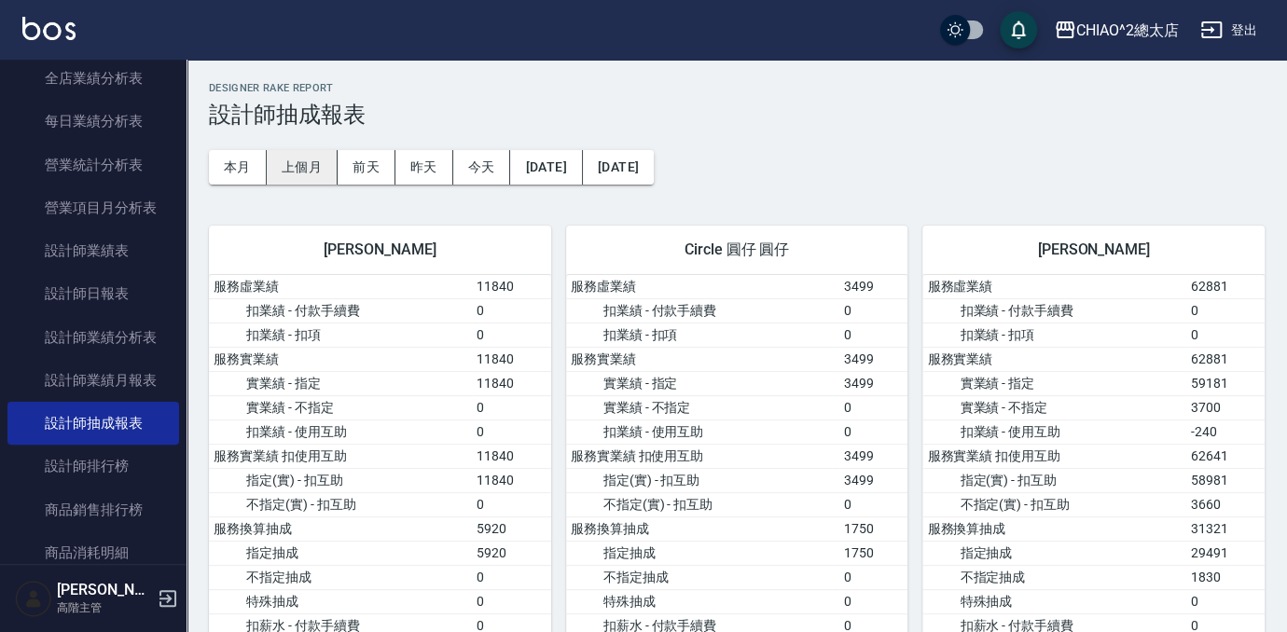
click at [310, 150] on button "上個月" at bounding box center [302, 167] width 71 height 34
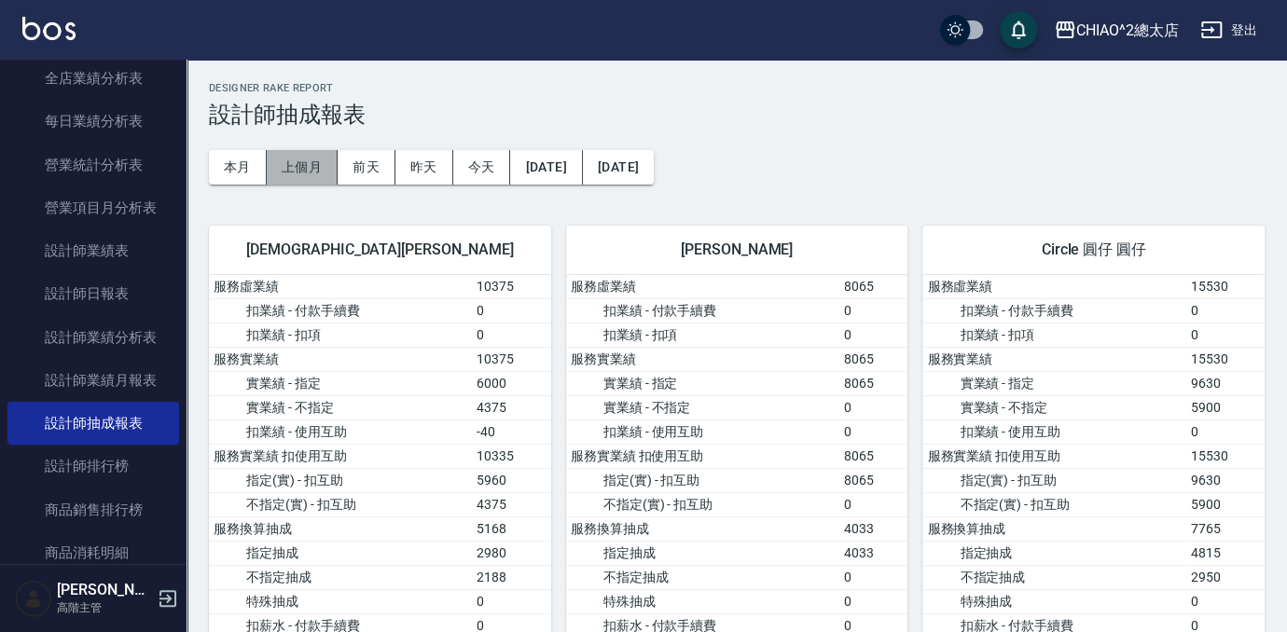
click at [329, 168] on button "上個月" at bounding box center [302, 167] width 71 height 34
click at [299, 170] on button "上個月" at bounding box center [302, 167] width 71 height 34
click at [574, 170] on button "[DATE]" at bounding box center [546, 167] width 72 height 34
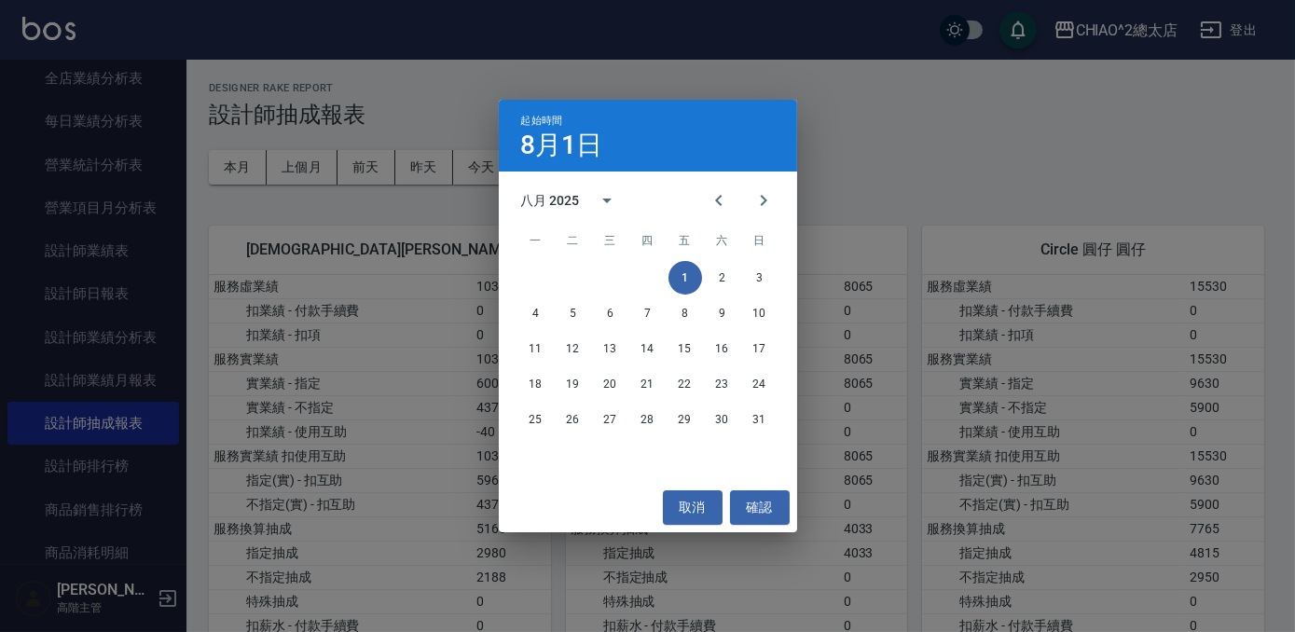
click at [574, 202] on div "八月 2025" at bounding box center [550, 201] width 59 height 20
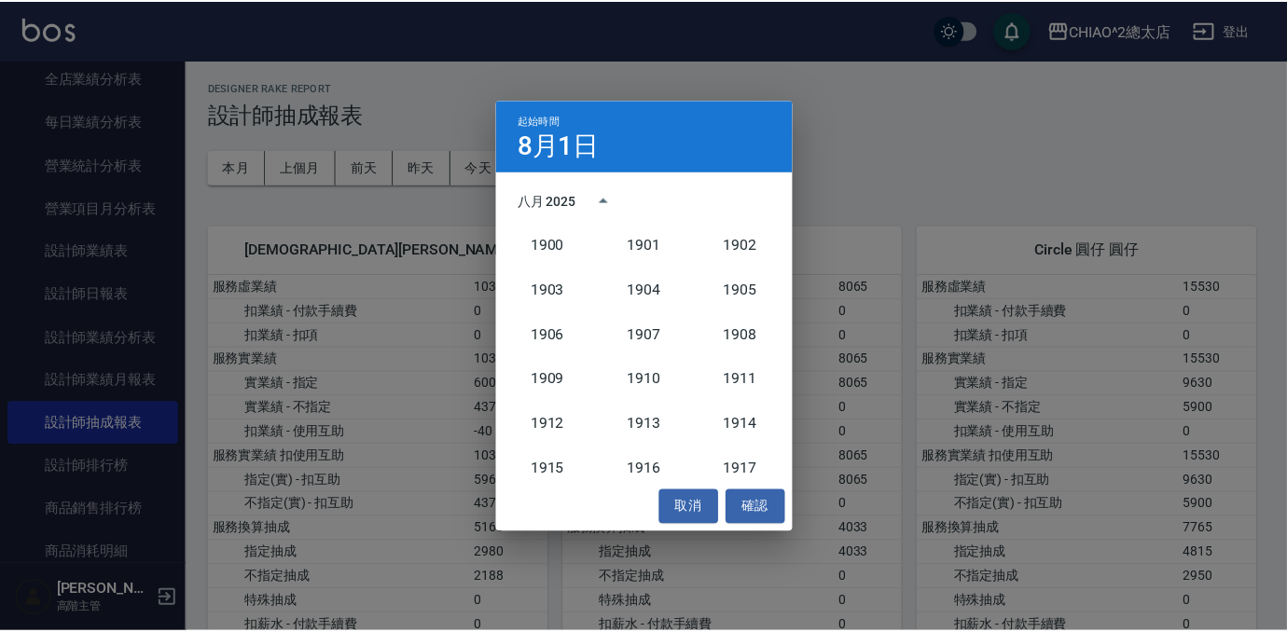
scroll to position [1727, 0]
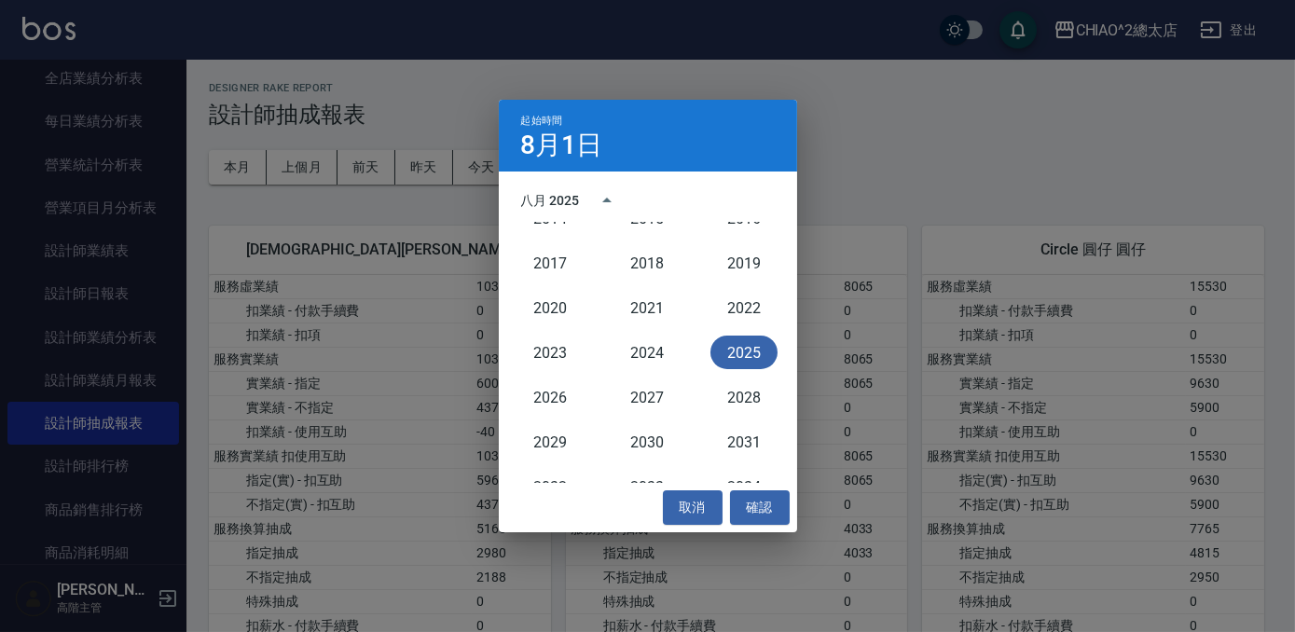
click at [754, 356] on button "2025" at bounding box center [743, 353] width 67 height 34
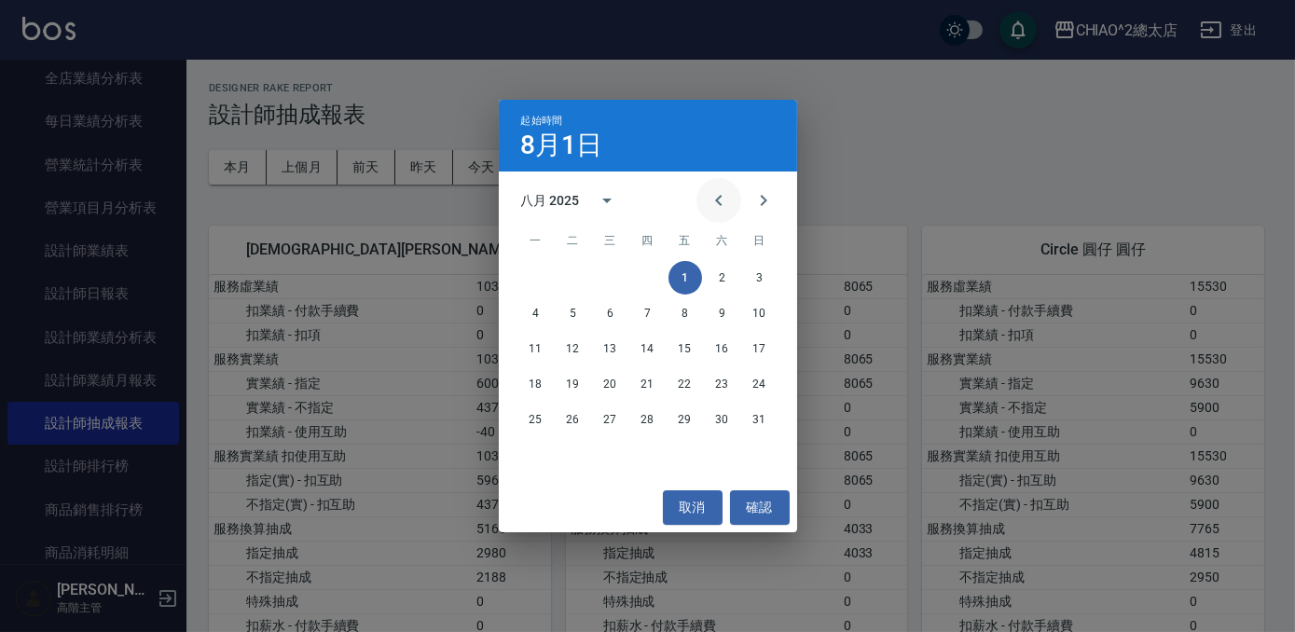
click at [718, 202] on icon "Previous month" at bounding box center [718, 200] width 7 height 11
click at [574, 269] on button "1" at bounding box center [574, 278] width 34 height 34
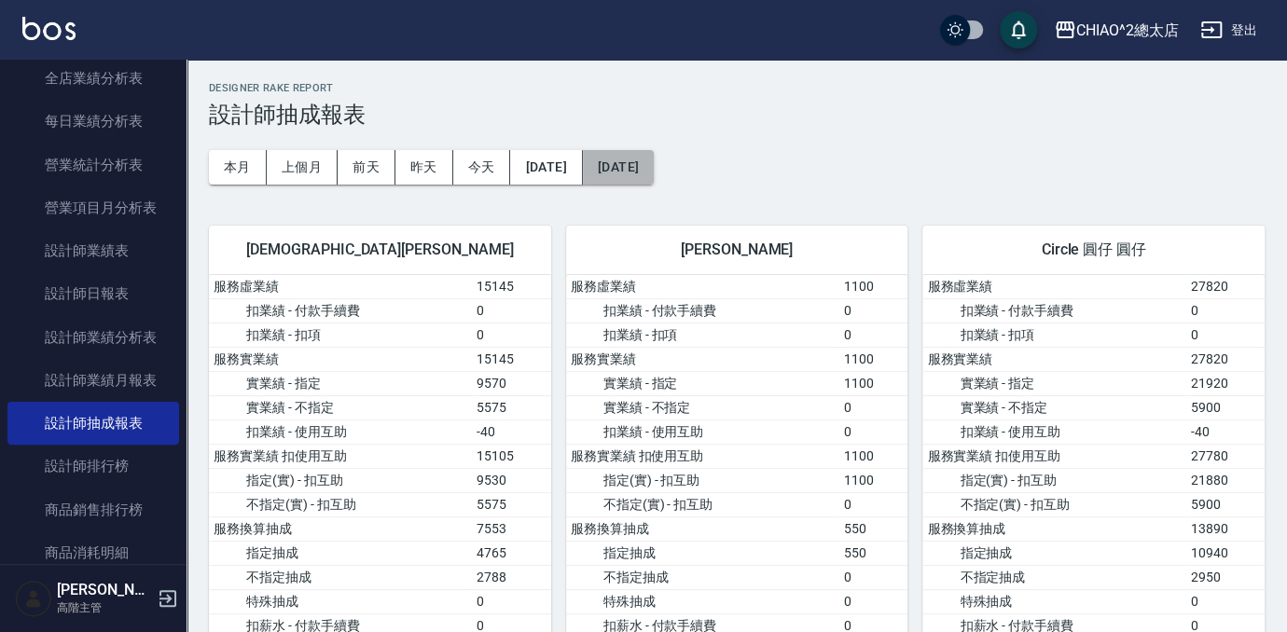
click at [654, 158] on button "[DATE]" at bounding box center [618, 167] width 71 height 34
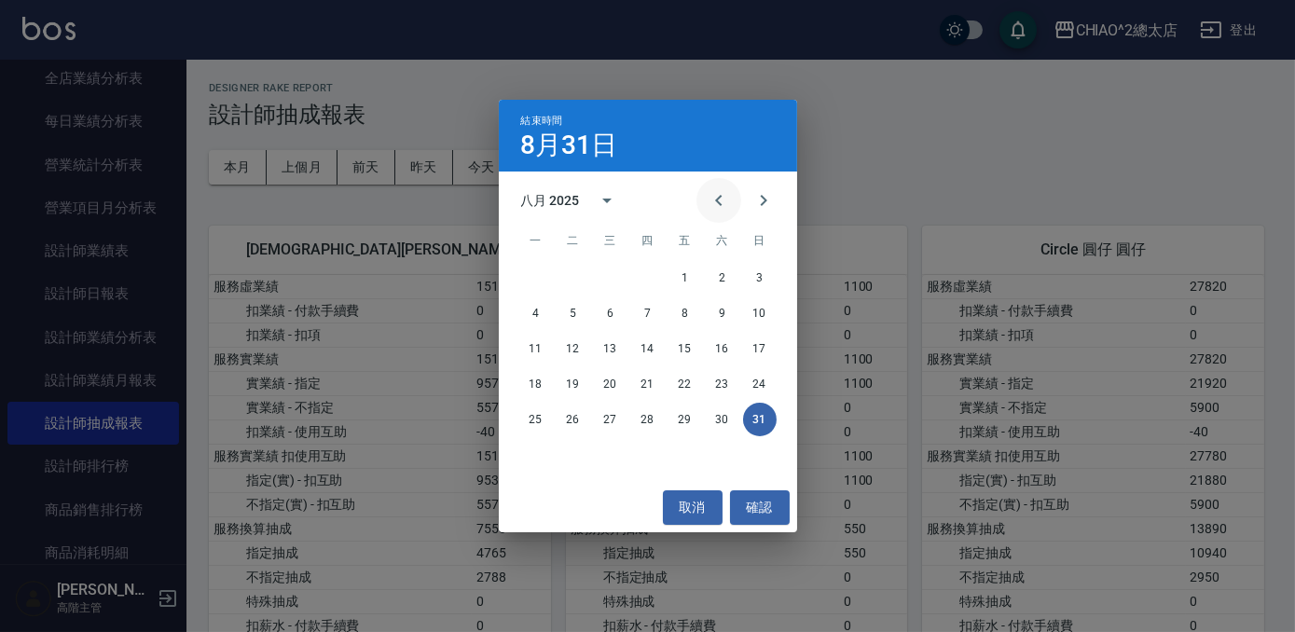
click at [711, 195] on icon "Previous month" at bounding box center [719, 200] width 22 height 22
click at [641, 419] on button "31" at bounding box center [648, 420] width 34 height 34
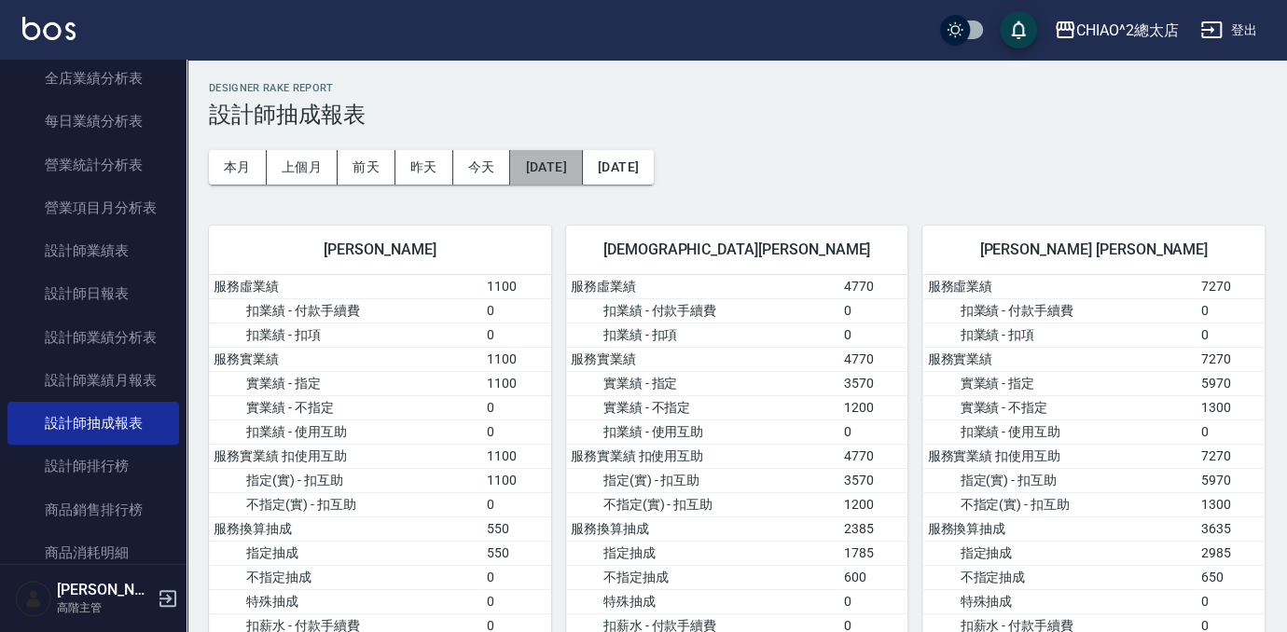
click at [544, 155] on button "[DATE]" at bounding box center [546, 167] width 72 height 34
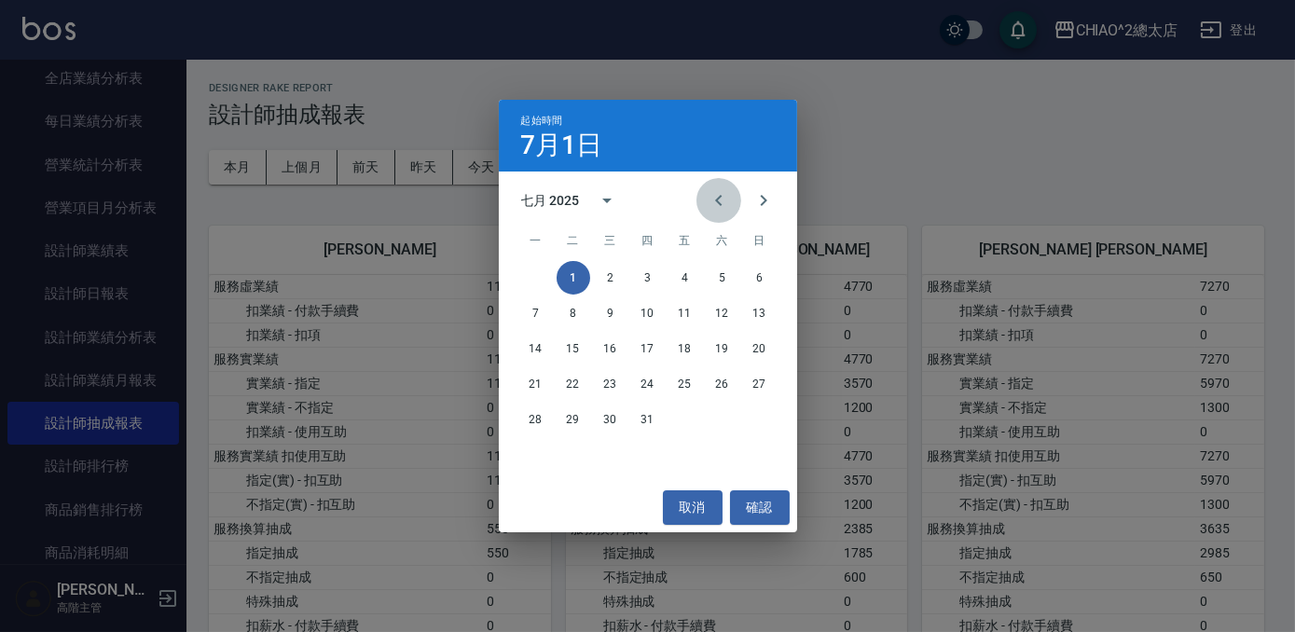
click at [719, 199] on icon "Previous month" at bounding box center [719, 200] width 22 height 22
click at [767, 270] on button "1" at bounding box center [760, 278] width 34 height 34
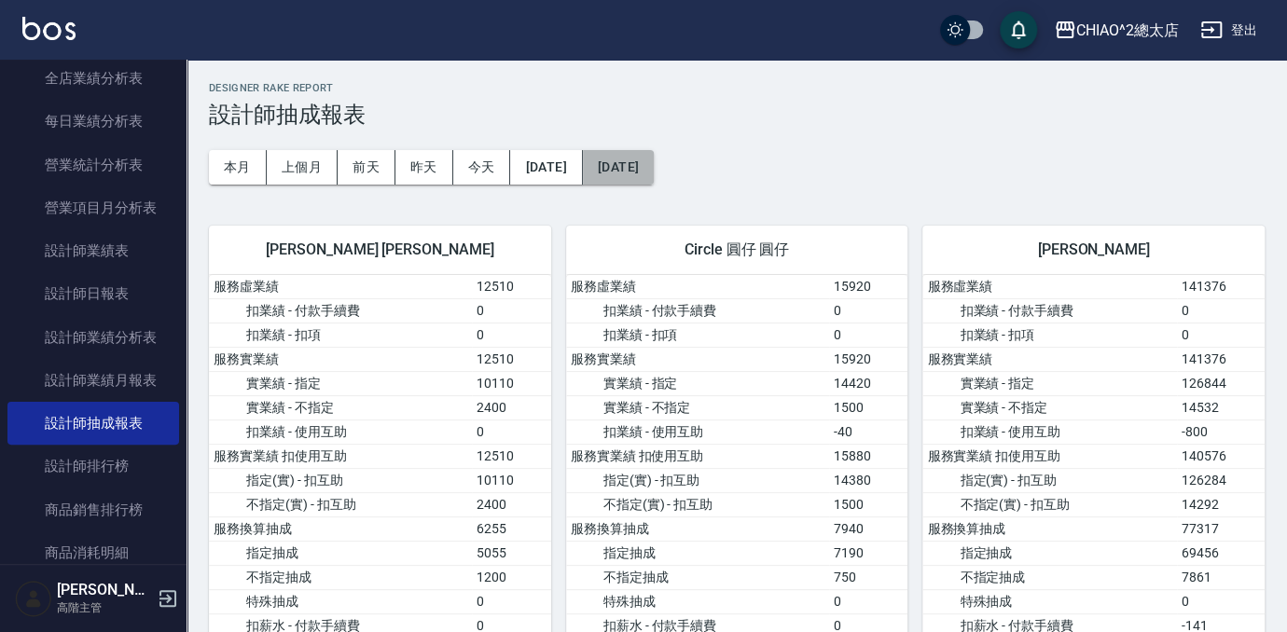
click at [637, 168] on button "[DATE]" at bounding box center [618, 167] width 71 height 34
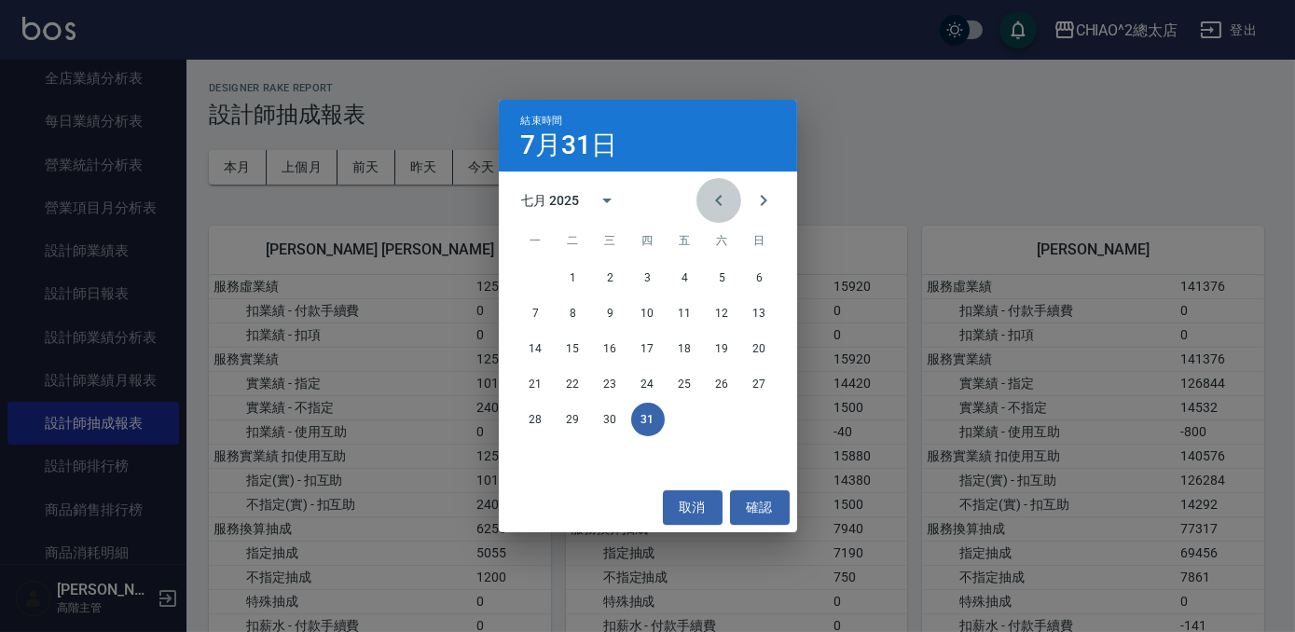
click at [725, 198] on icon "Previous month" at bounding box center [719, 200] width 22 height 22
click at [524, 448] on button "30" at bounding box center [536, 455] width 34 height 34
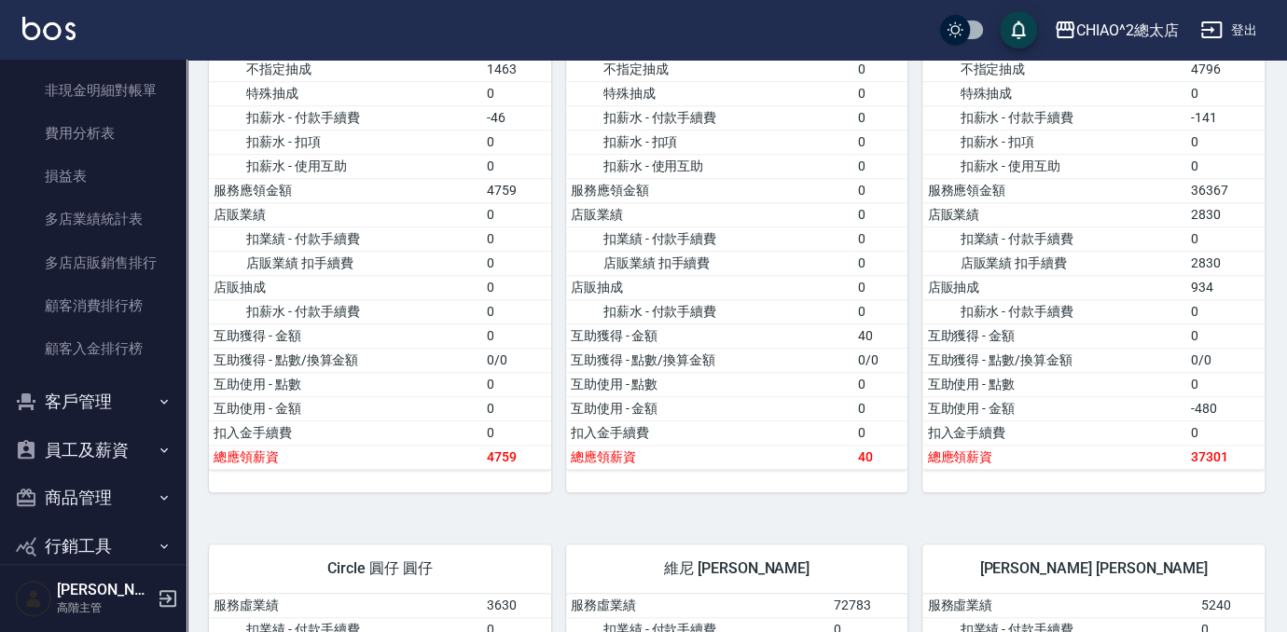
scroll to position [1777, 0]
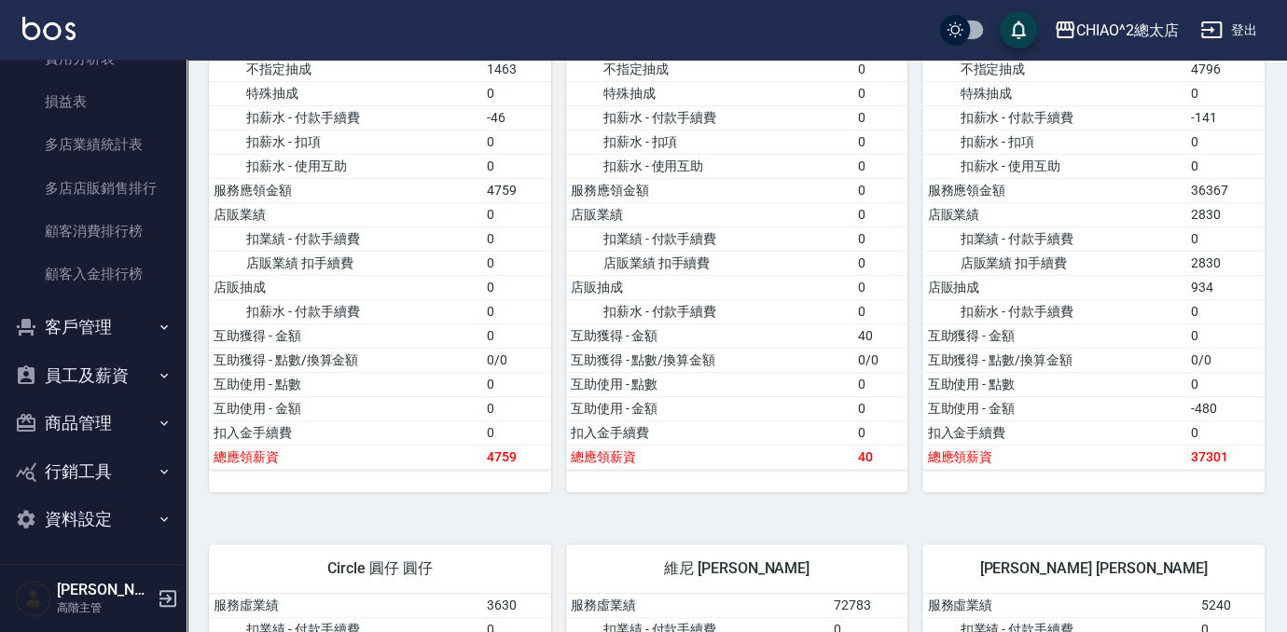
click at [112, 378] on button "員工及薪資" at bounding box center [93, 375] width 172 height 48
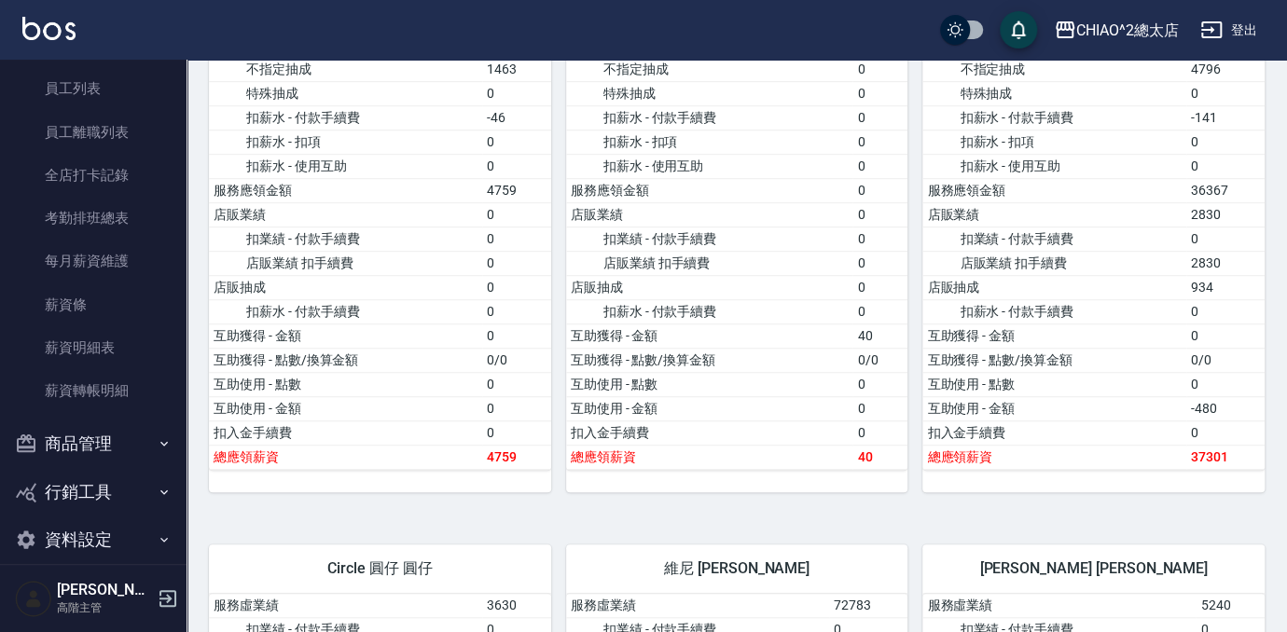
scroll to position [2138, 0]
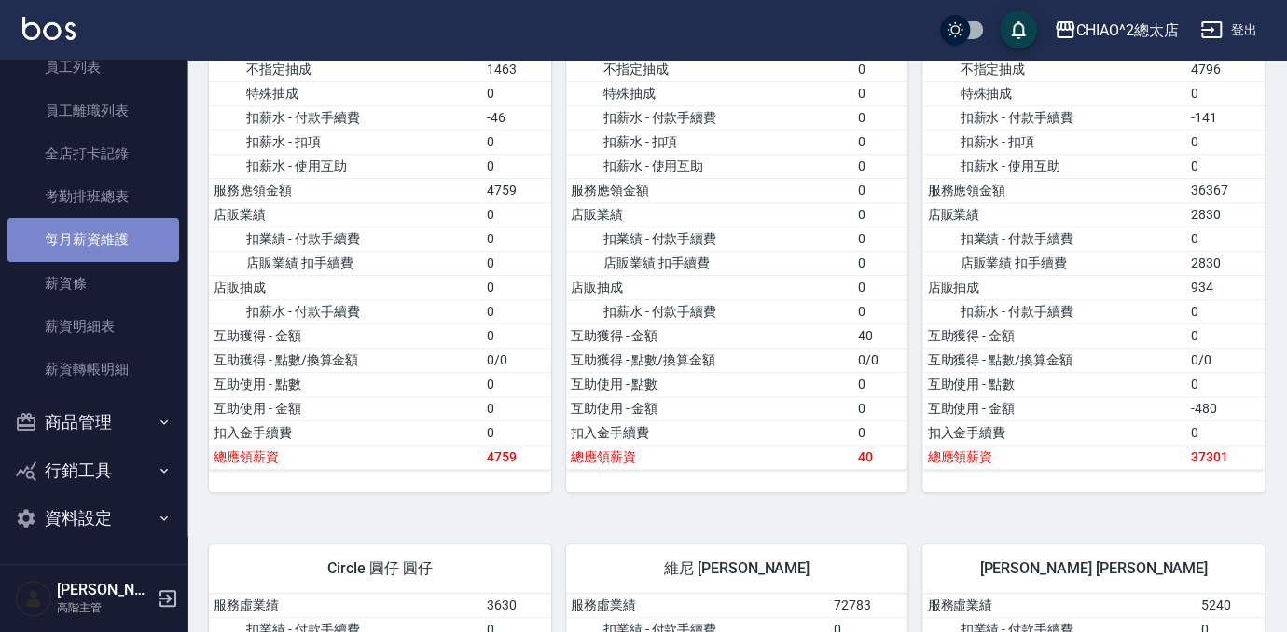
click at [127, 230] on link "每月薪資維護" at bounding box center [93, 239] width 172 height 43
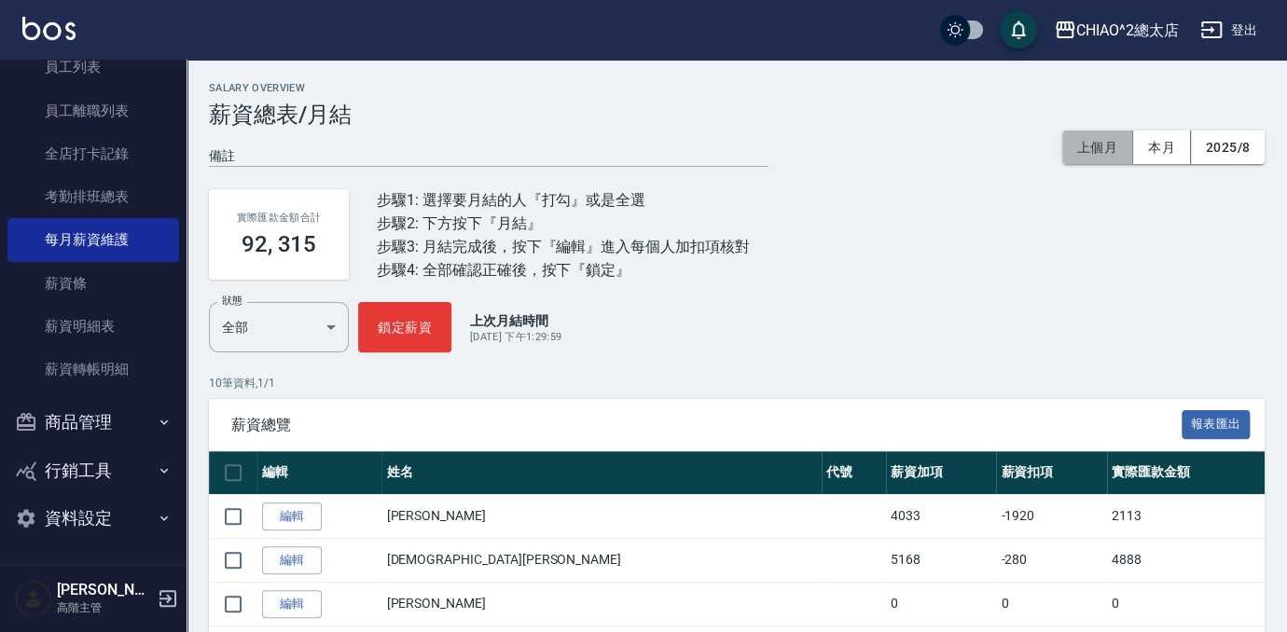
click at [1076, 140] on button "上個月" at bounding box center [1097, 148] width 71 height 34
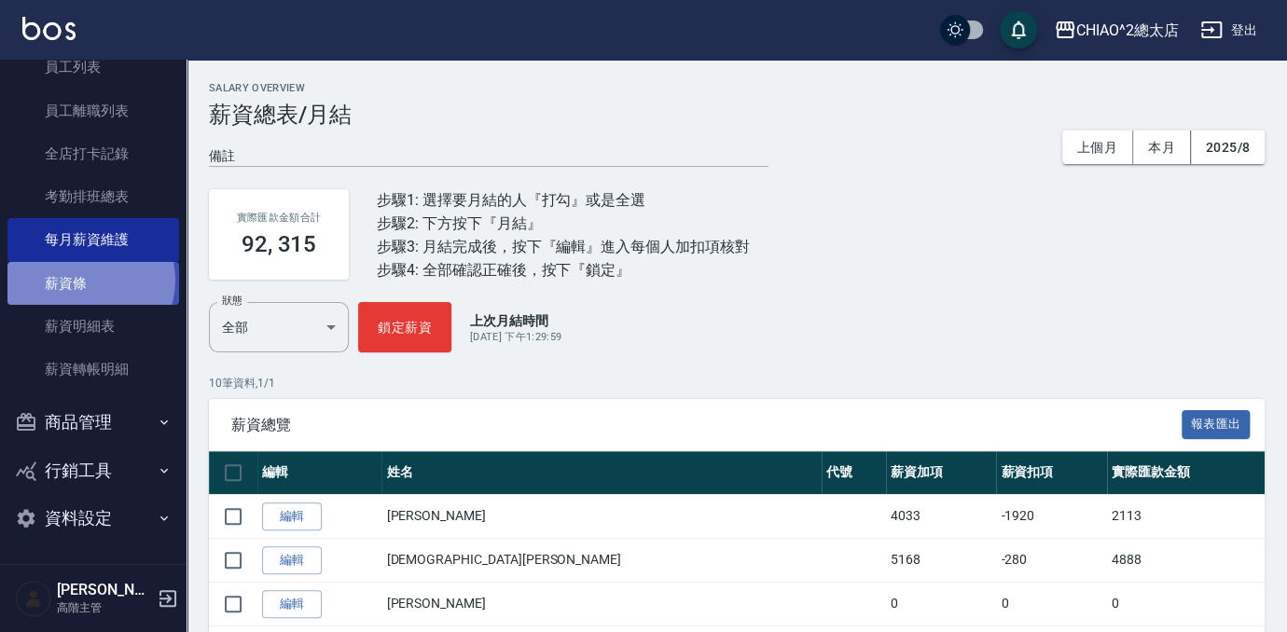
click at [87, 280] on link "薪資條" at bounding box center [93, 283] width 172 height 43
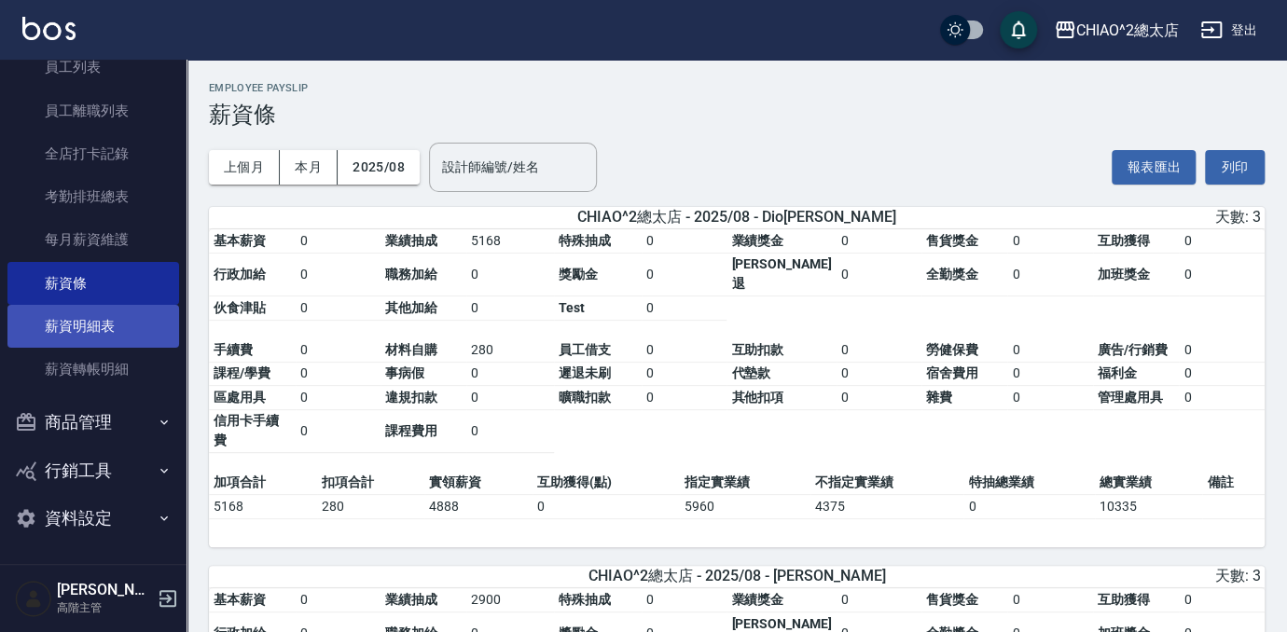
click at [103, 319] on link "薪資明細表" at bounding box center [93, 326] width 172 height 43
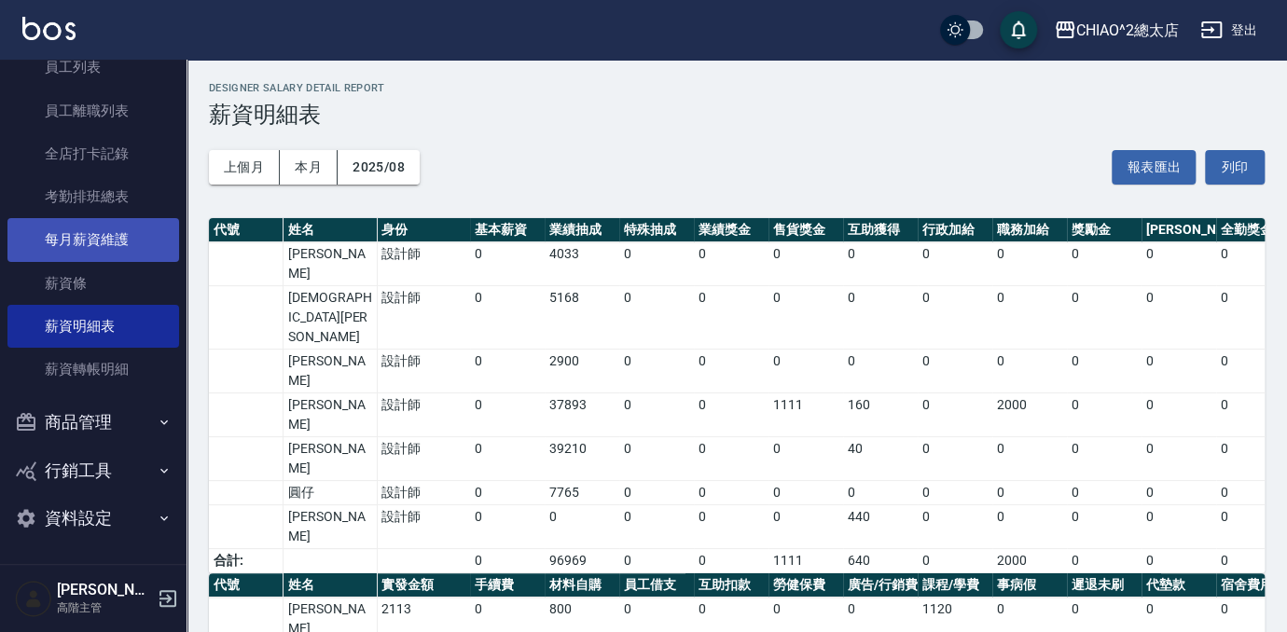
click at [106, 240] on link "每月薪資維護" at bounding box center [93, 239] width 172 height 43
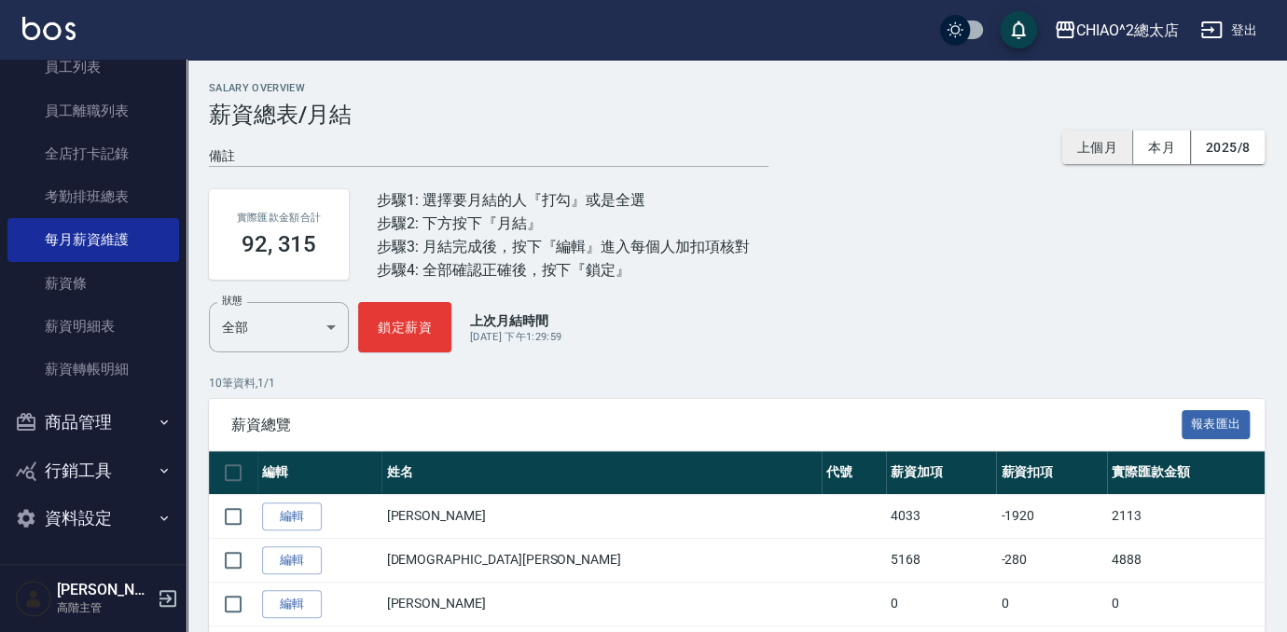
click at [1099, 140] on button "上個月" at bounding box center [1097, 148] width 71 height 34
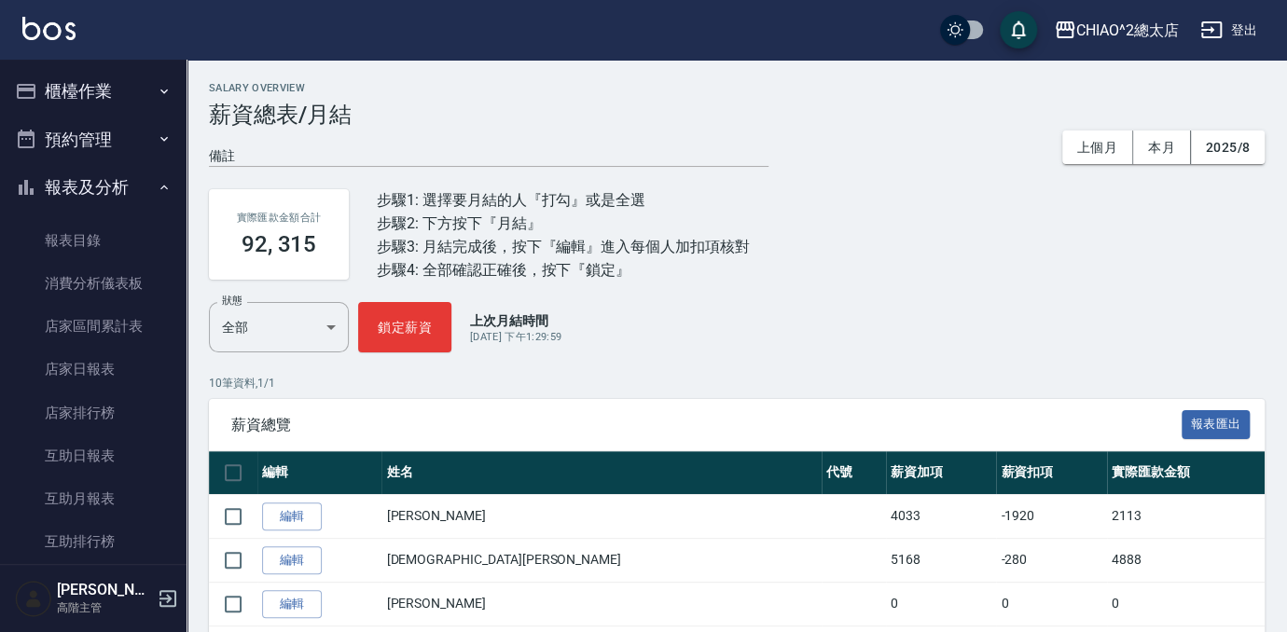
click at [100, 85] on button "櫃檯作業" at bounding box center [93, 91] width 172 height 48
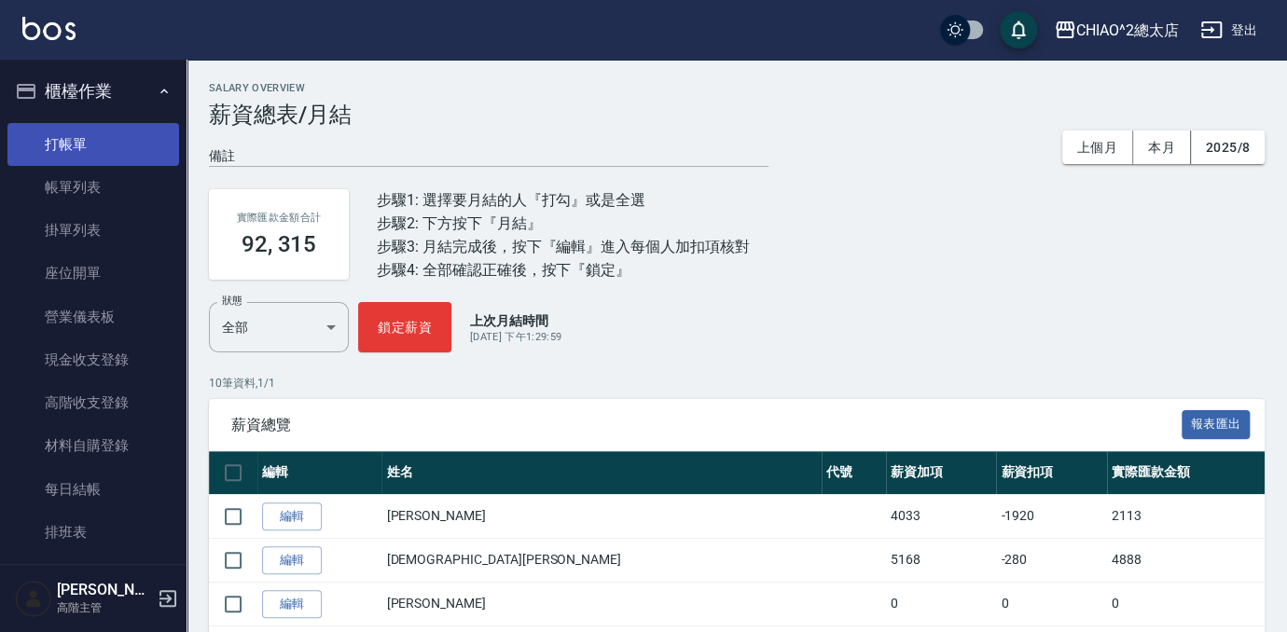
click at [104, 137] on link "打帳單" at bounding box center [93, 144] width 172 height 43
